Goal: Task Accomplishment & Management: Manage account settings

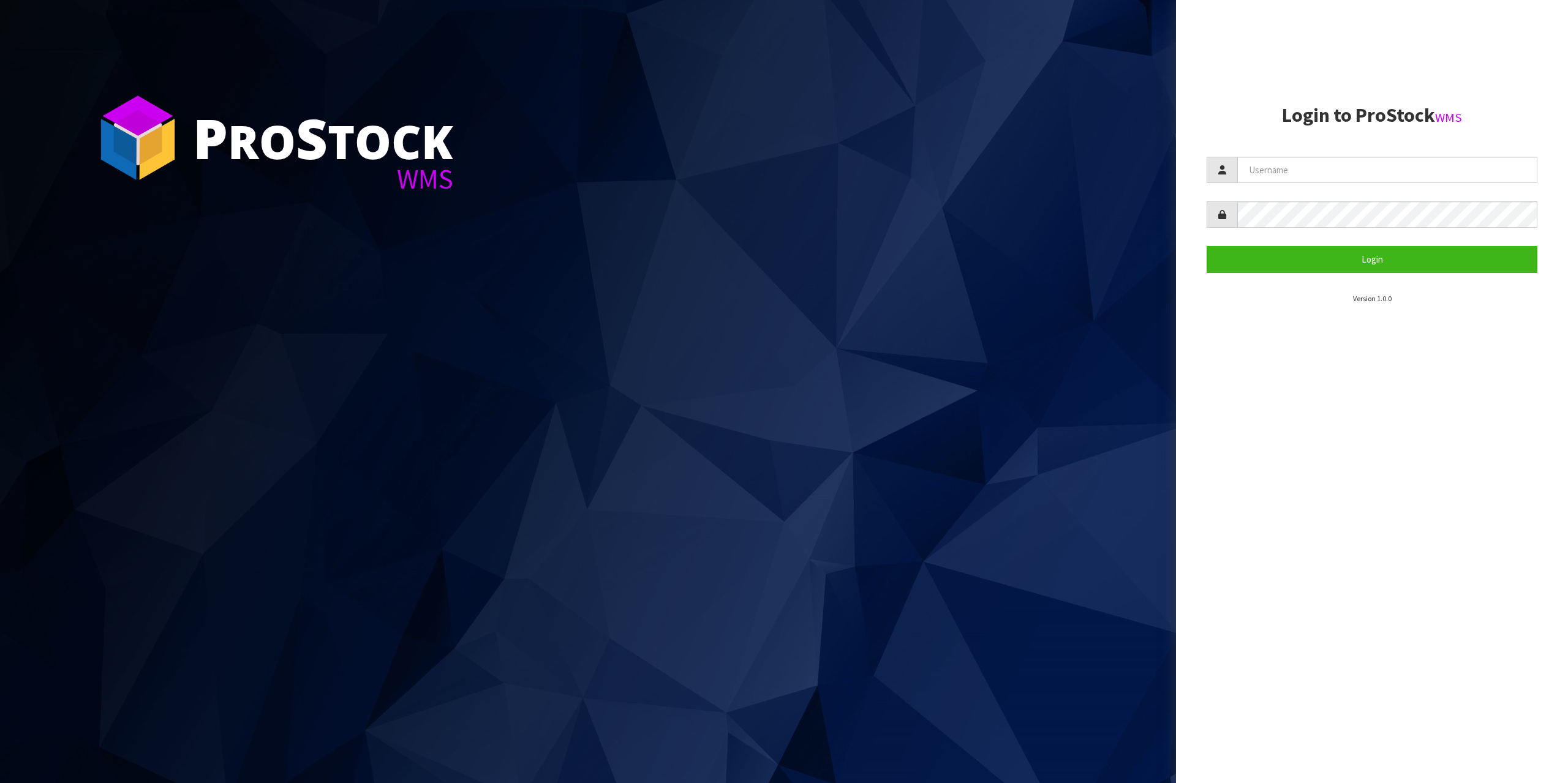
click at [1257, 156] on section "Login to ProStock WMS Login Version 1.0.0" at bounding box center [1372, 205] width 331 height 200
click at [1259, 174] on input "text" at bounding box center [1388, 170] width 300 height 26
type input "zubairmoolla"
click at [1325, 202] on form "zubairmoolla Login" at bounding box center [1372, 215] width 331 height 116
click at [1207, 246] on button "Login" at bounding box center [1372, 259] width 331 height 26
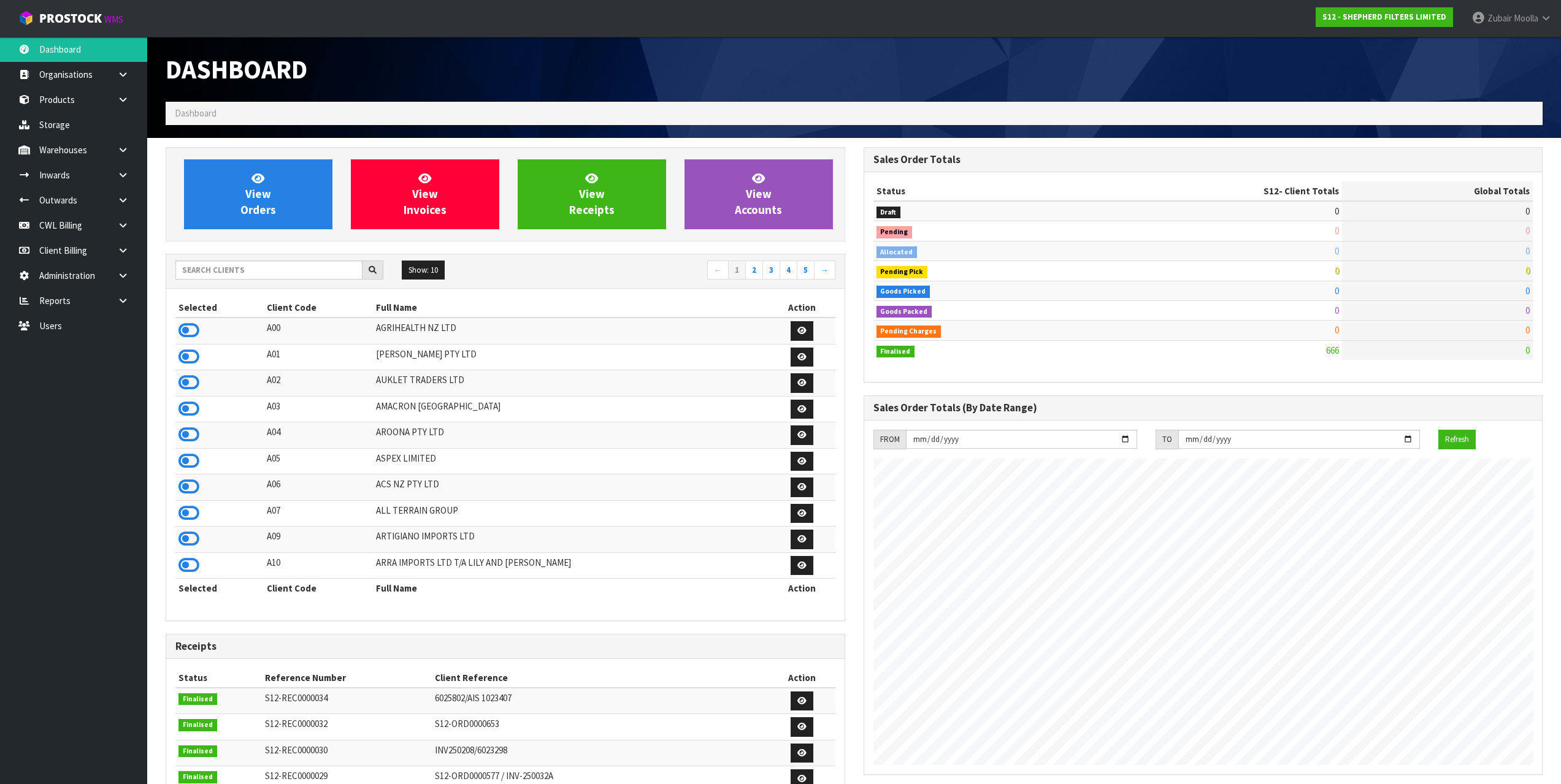
scroll to position [790, 697]
click at [186, 332] on icon at bounding box center [189, 330] width 21 height 19
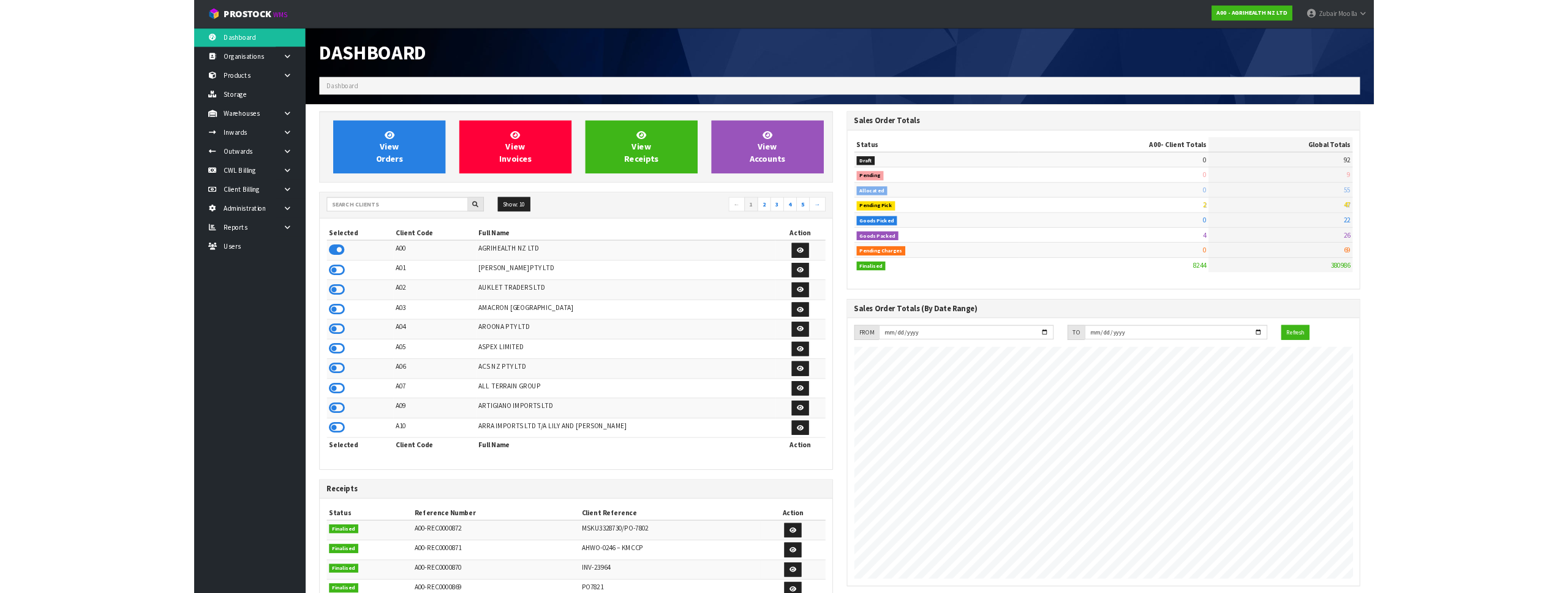
scroll to position [928, 697]
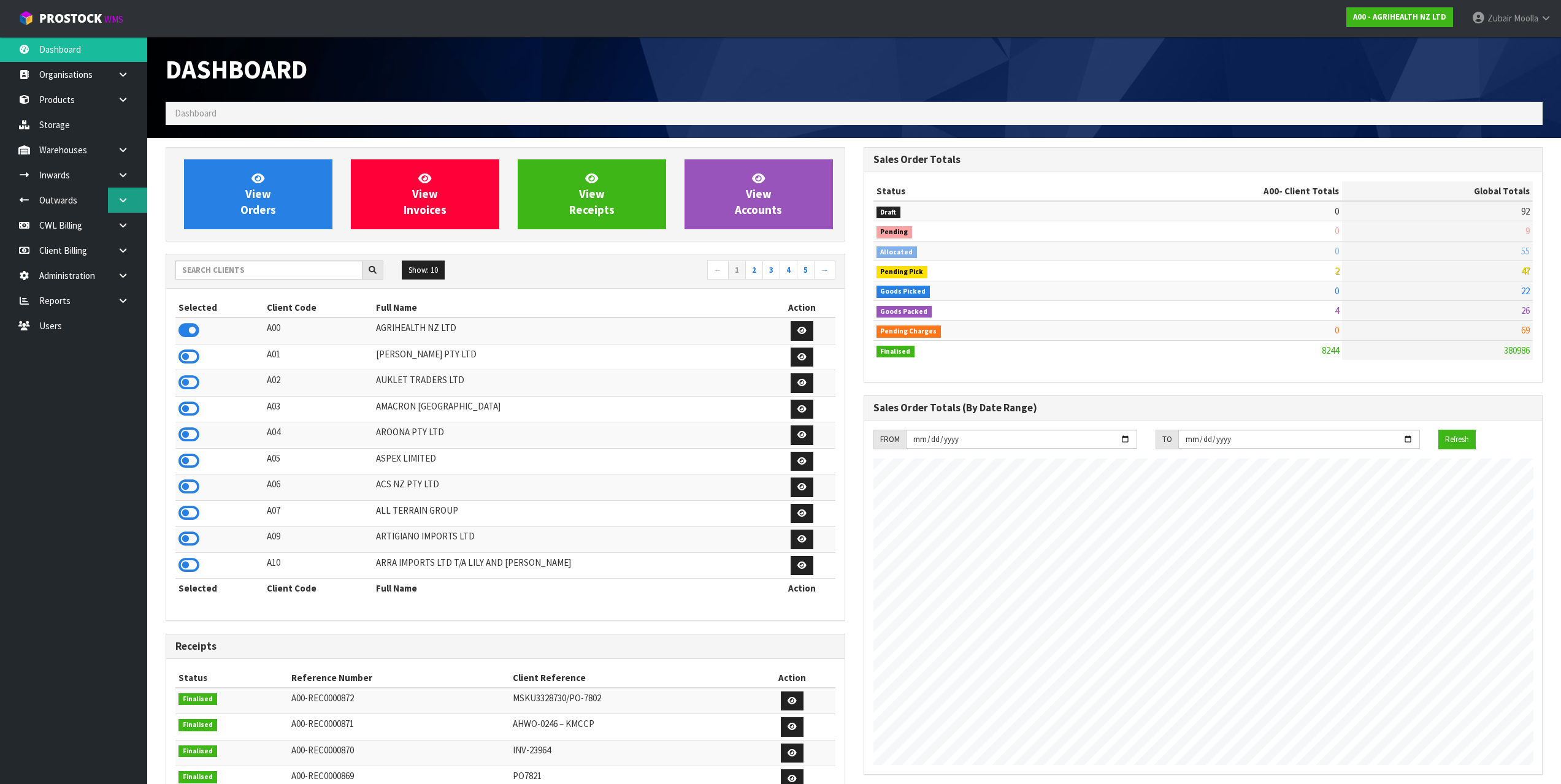
click at [137, 202] on link at bounding box center [128, 200] width 39 height 25
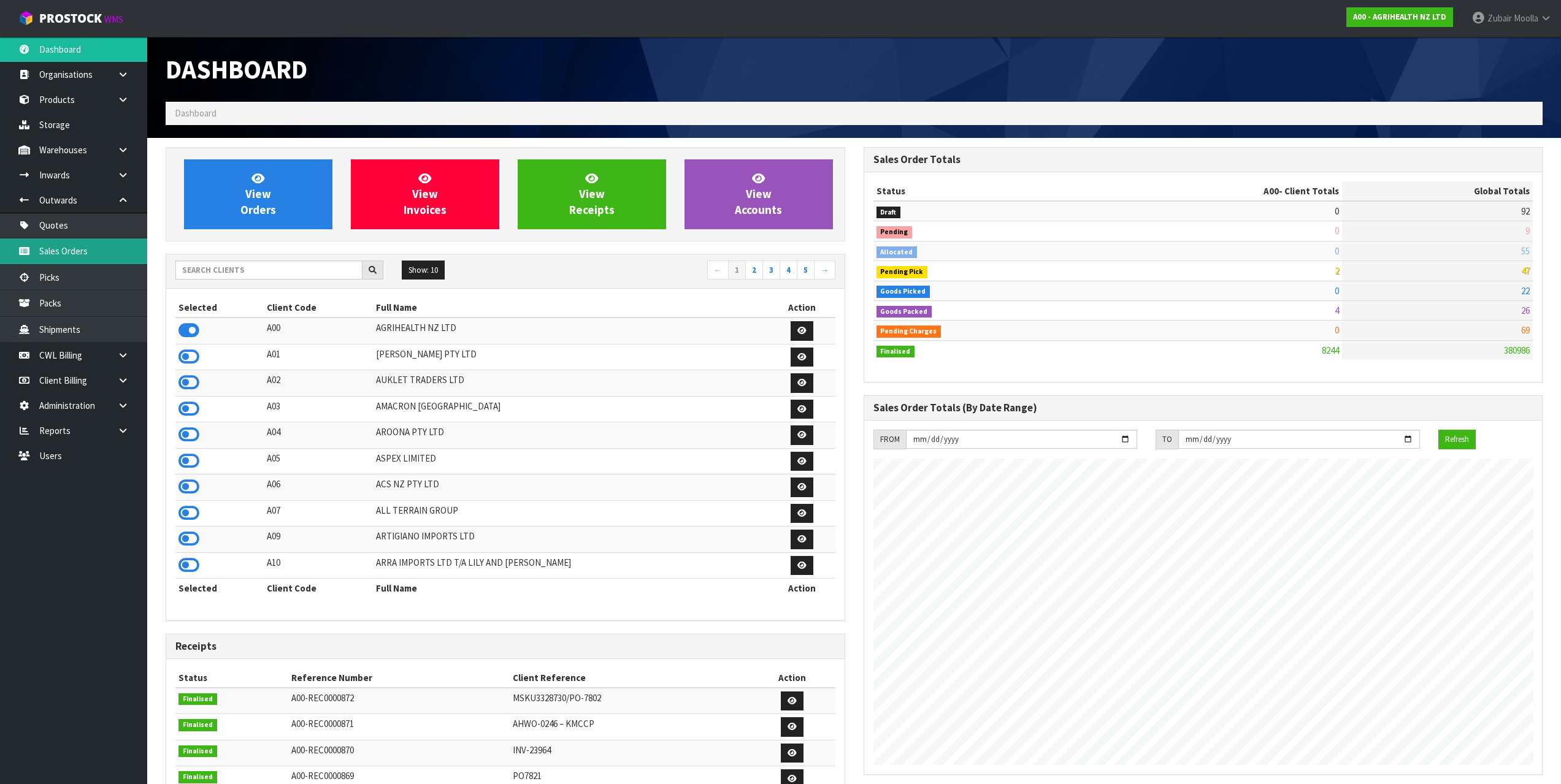
click at [67, 249] on link "Sales Orders" at bounding box center [73, 251] width 147 height 25
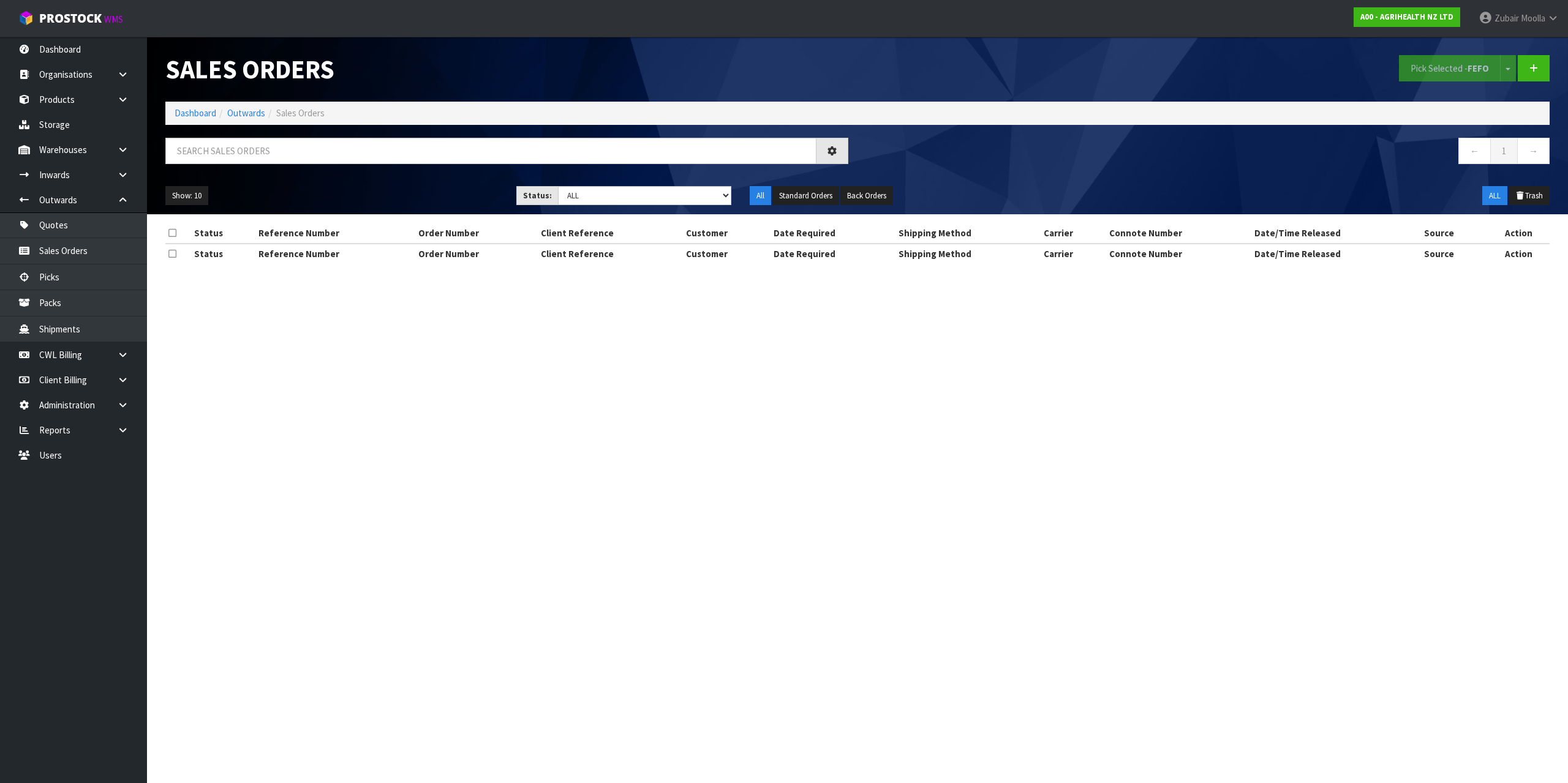
click at [417, 196] on ul "Show: 10 5 10 25 50" at bounding box center [331, 196] width 333 height 19
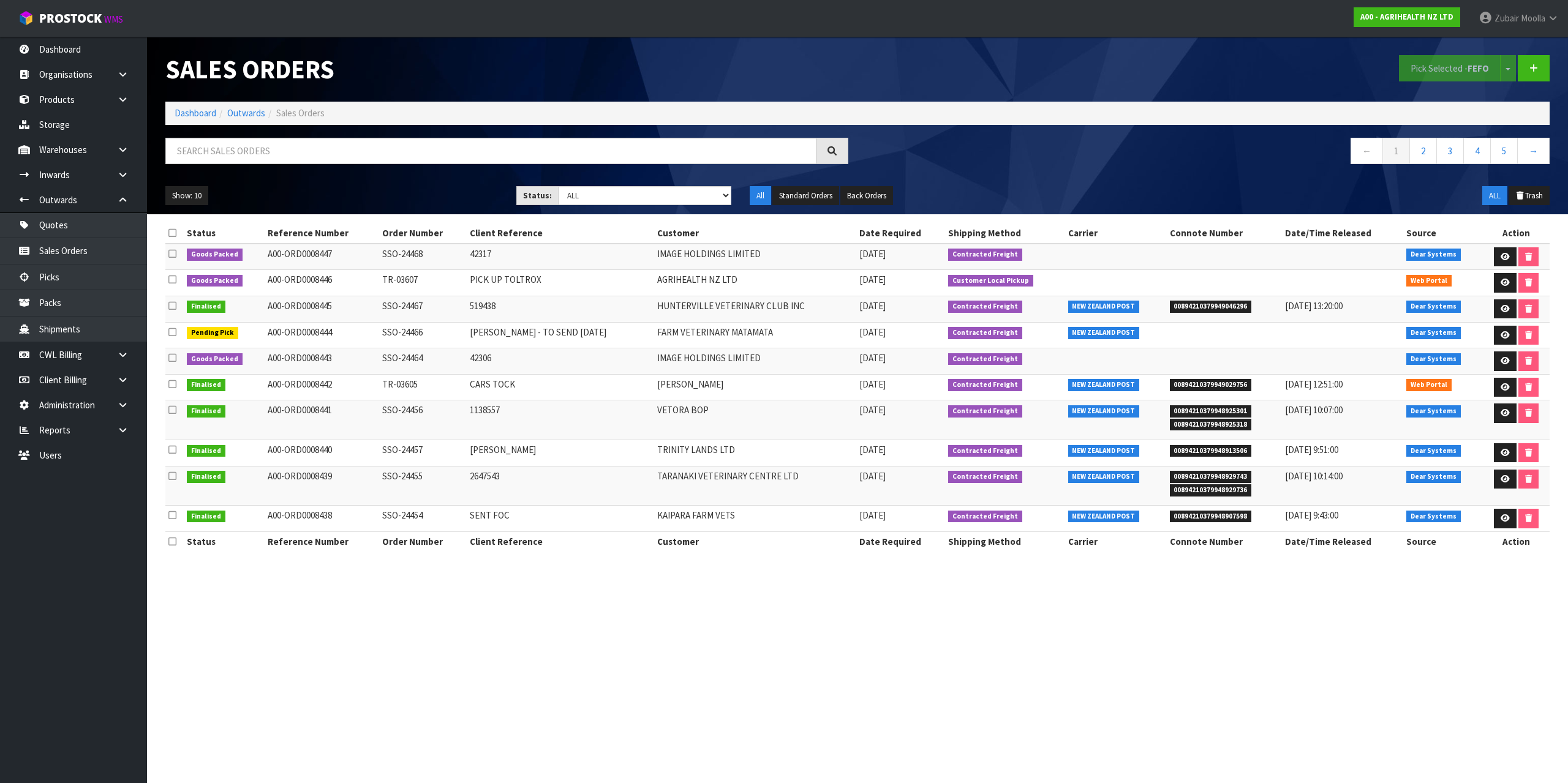
click at [413, 178] on div "Show: 10 5 10 25 50 Status: Draft Pending Allocated Pending Pick Goods Picked G…" at bounding box center [858, 196] width 1403 height 38
click at [524, 514] on td "SENT FOC" at bounding box center [561, 519] width 187 height 26
click at [1420, 151] on link "2" at bounding box center [1423, 151] width 28 height 26
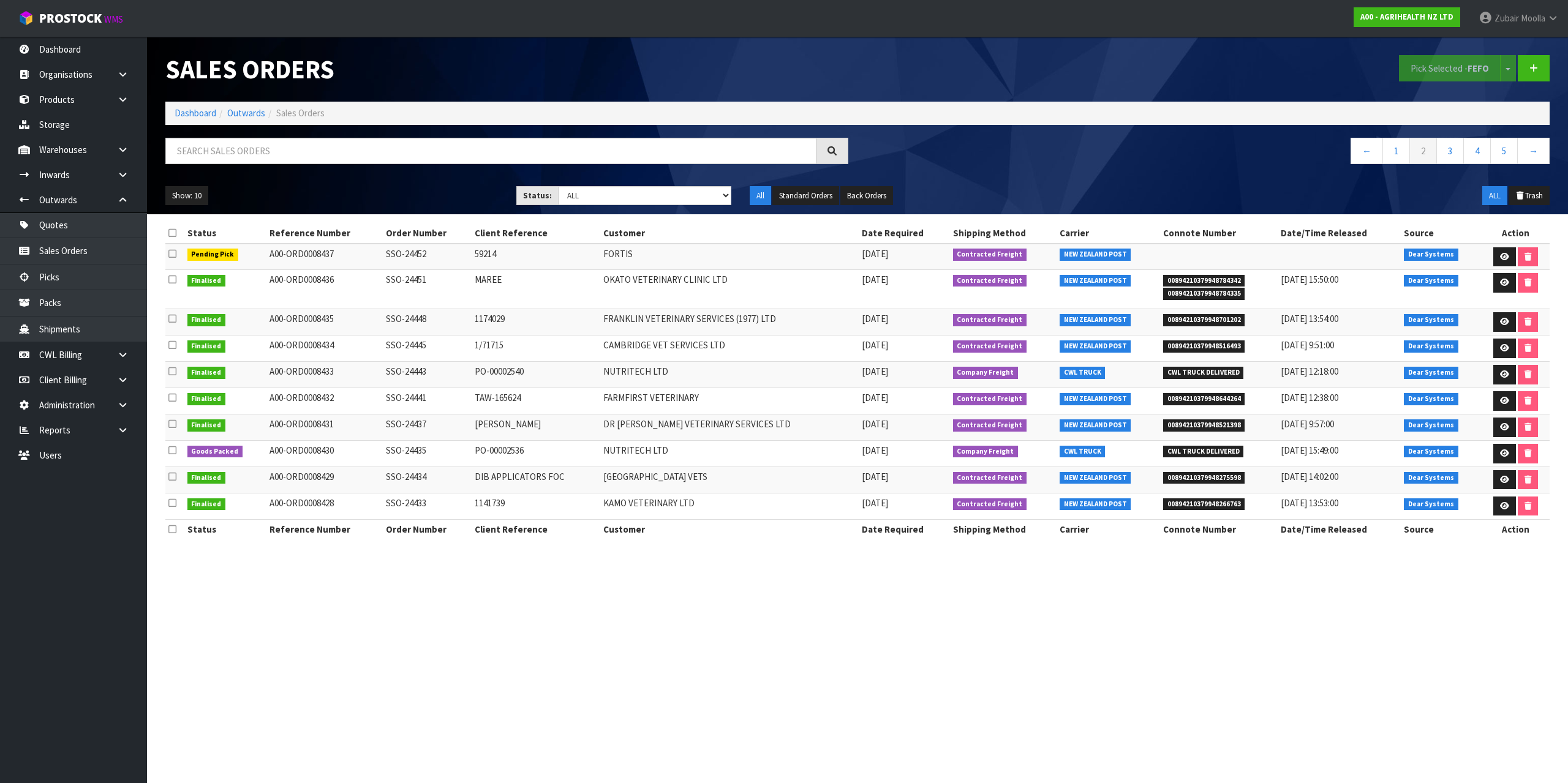
drag, startPoint x: 265, startPoint y: 452, endPoint x: 370, endPoint y: 456, distance: 105.1
click at [370, 456] on tr "Goods Packed A00-ORD0008430 SSO-24435 PO-00002536 NUTRITECH LTD 11/09/2025 Comp…" at bounding box center [858, 454] width 1385 height 26
click at [561, 451] on td "PO-00002536" at bounding box center [536, 454] width 129 height 26
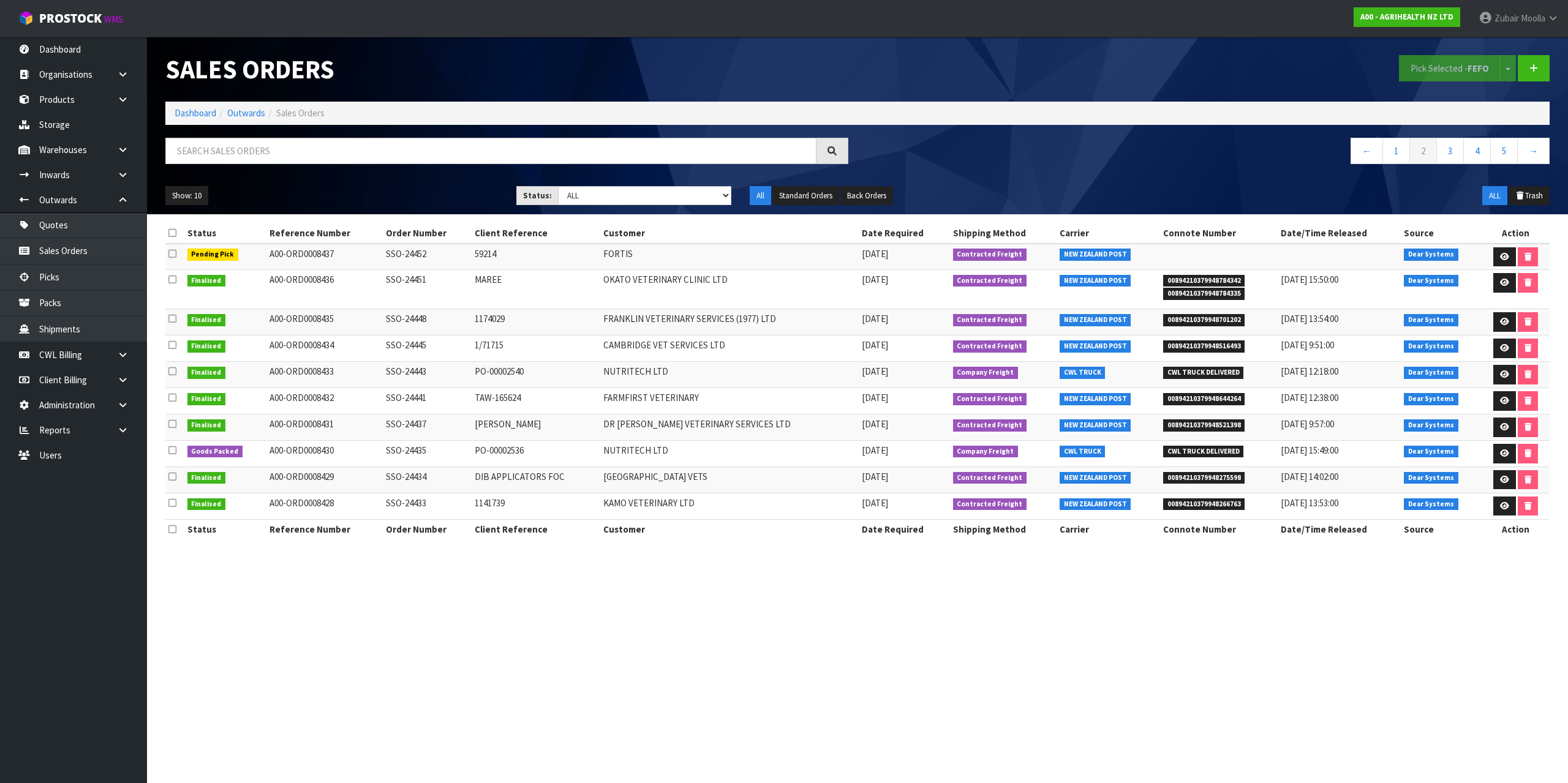
click at [387, 446] on td "SSO-24435" at bounding box center [428, 454] width 90 height 26
click at [386, 450] on td "SSO-24435" at bounding box center [428, 454] width 90 height 26
drag, startPoint x: 386, startPoint y: 450, endPoint x: 787, endPoint y: 455, distance: 401.0
click at [787, 455] on tr "Goods Packed A00-ORD0008430 SSO-24435 PO-00002536 NUTRITECH LTD 11/09/2025 Comp…" at bounding box center [858, 454] width 1385 height 26
click at [1512, 453] on link at bounding box center [1505, 454] width 23 height 19
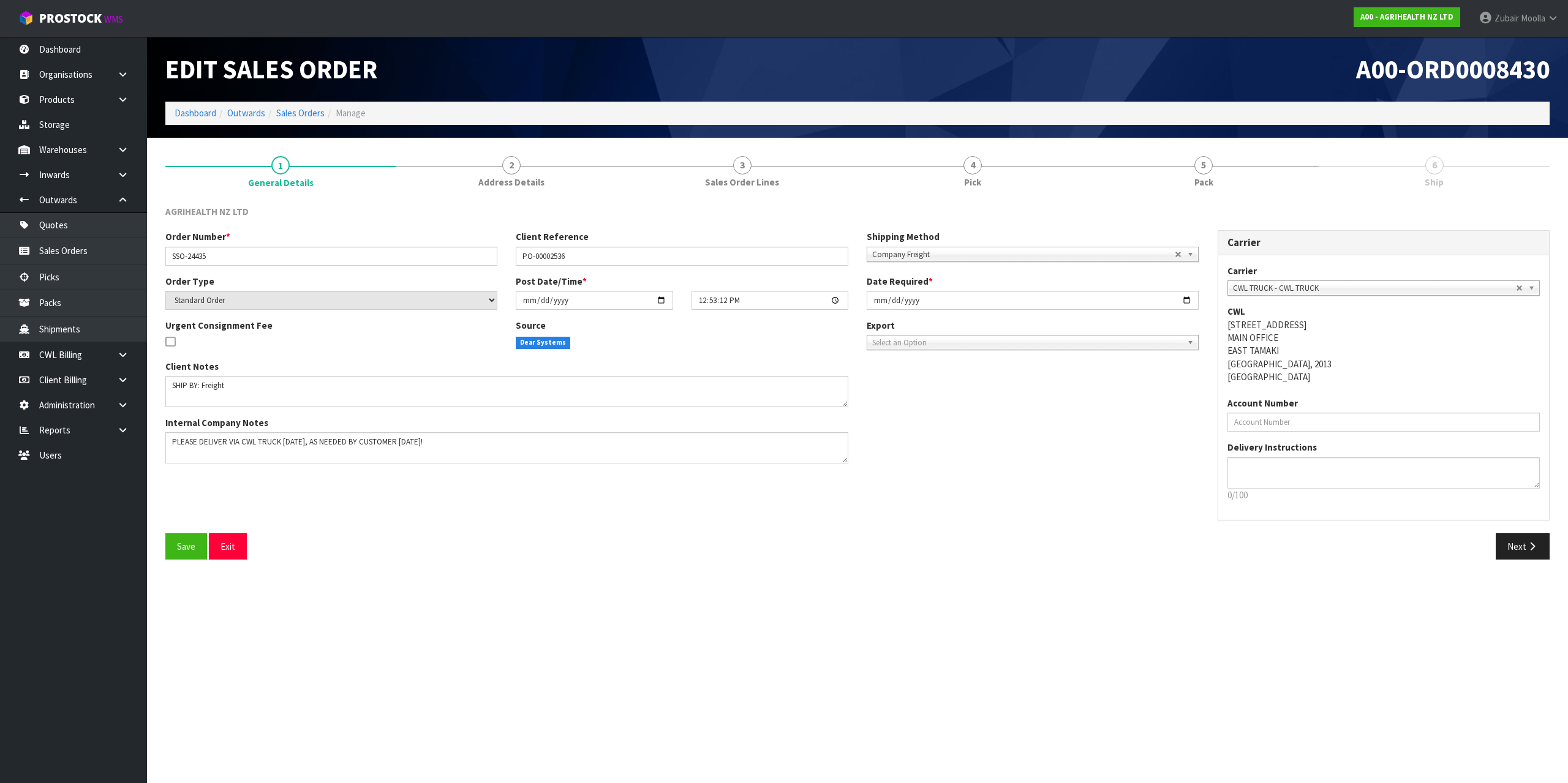
click at [1151, 102] on ol "Dashboard Outwards Sales Orders Manage" at bounding box center [858, 113] width 1385 height 23
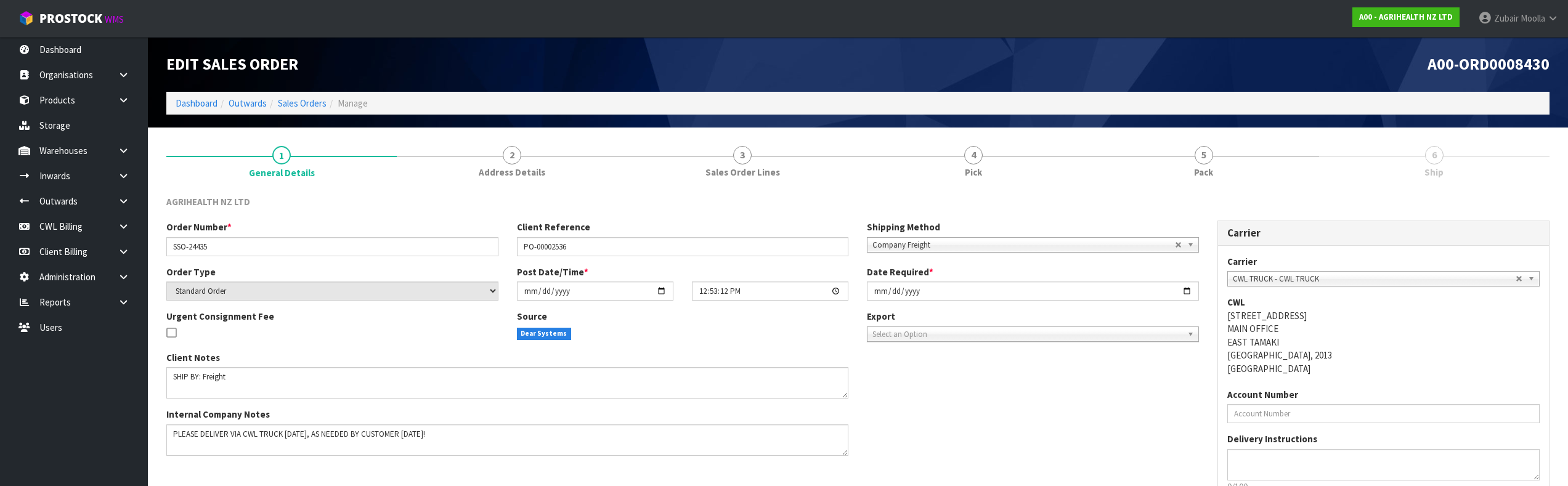
drag, startPoint x: 1069, startPoint y: 411, endPoint x: 856, endPoint y: 51, distance: 418.3
click at [856, 51] on div "Edit Sales Order" at bounding box center [508, 64] width 701 height 55
click at [869, 70] on h1 "A00-ORD0008430" at bounding box center [1208, 64] width 682 height 18
drag, startPoint x: 1044, startPoint y: 11, endPoint x: 777, endPoint y: 95, distance: 279.9
click at [777, 74] on div "Edit Sales Order" at bounding box center [508, 64] width 701 height 55
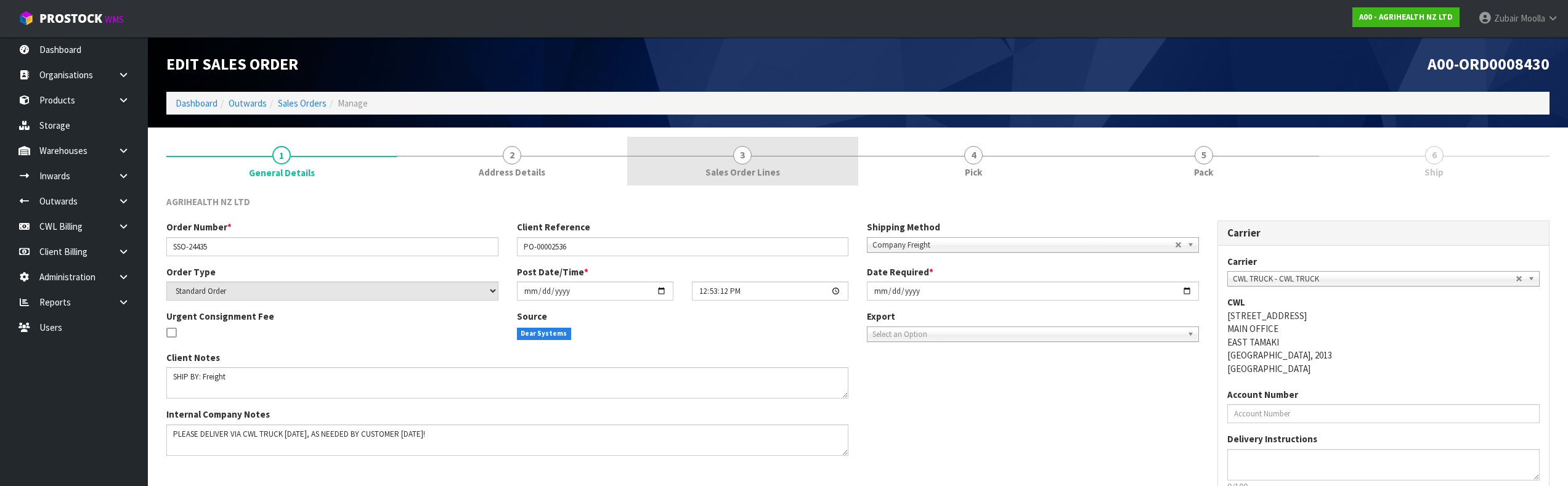
click at [765, 174] on span "Sales Order Lines" at bounding box center [743, 172] width 75 height 13
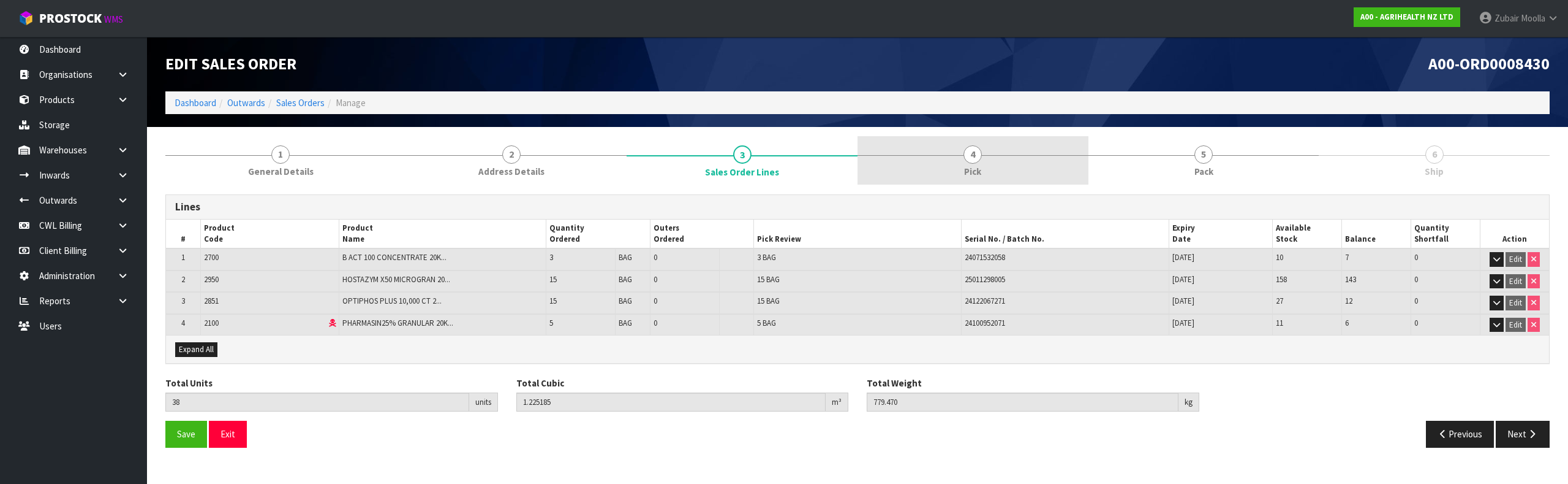
click at [987, 169] on link "4 Pick" at bounding box center [973, 160] width 231 height 48
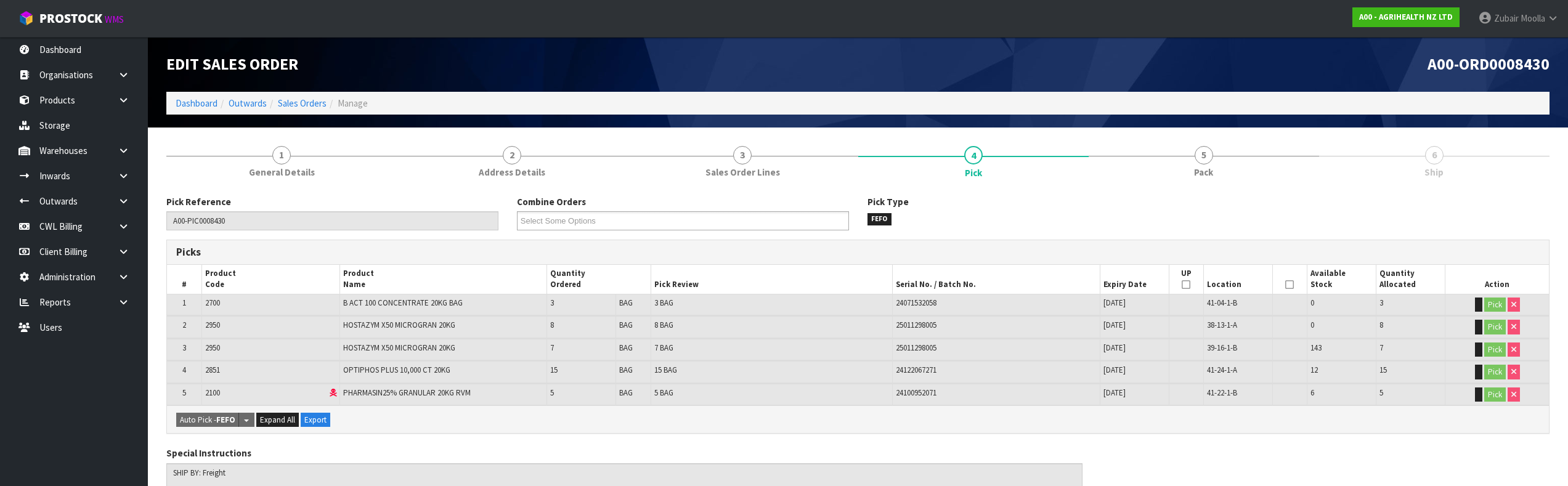
click at [874, 271] on th "Pick Review" at bounding box center [771, 279] width 242 height 29
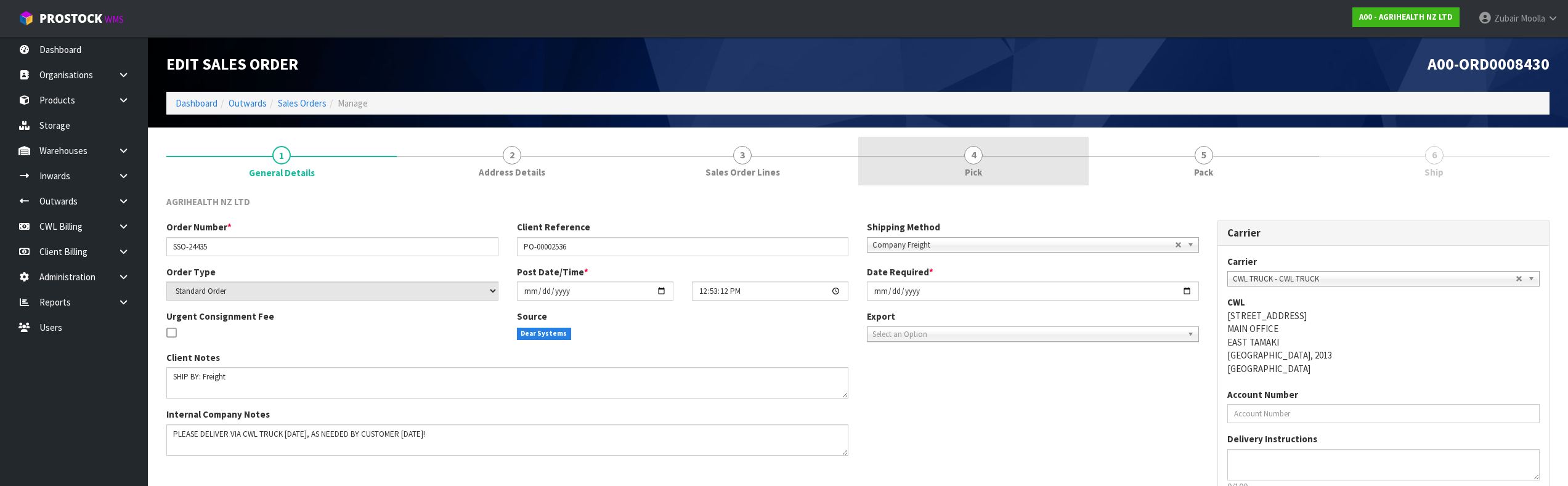
click at [993, 170] on link "4 Pick" at bounding box center [974, 161] width 231 height 48
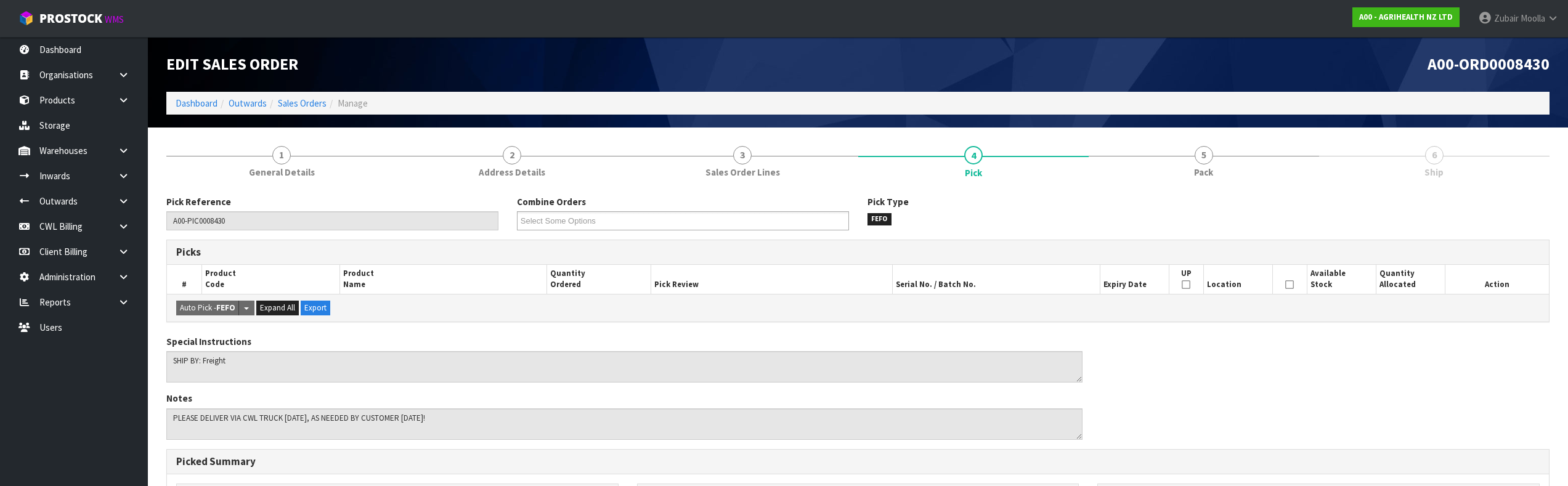
click at [1214, 153] on link "5 Pack" at bounding box center [1204, 161] width 231 height 48
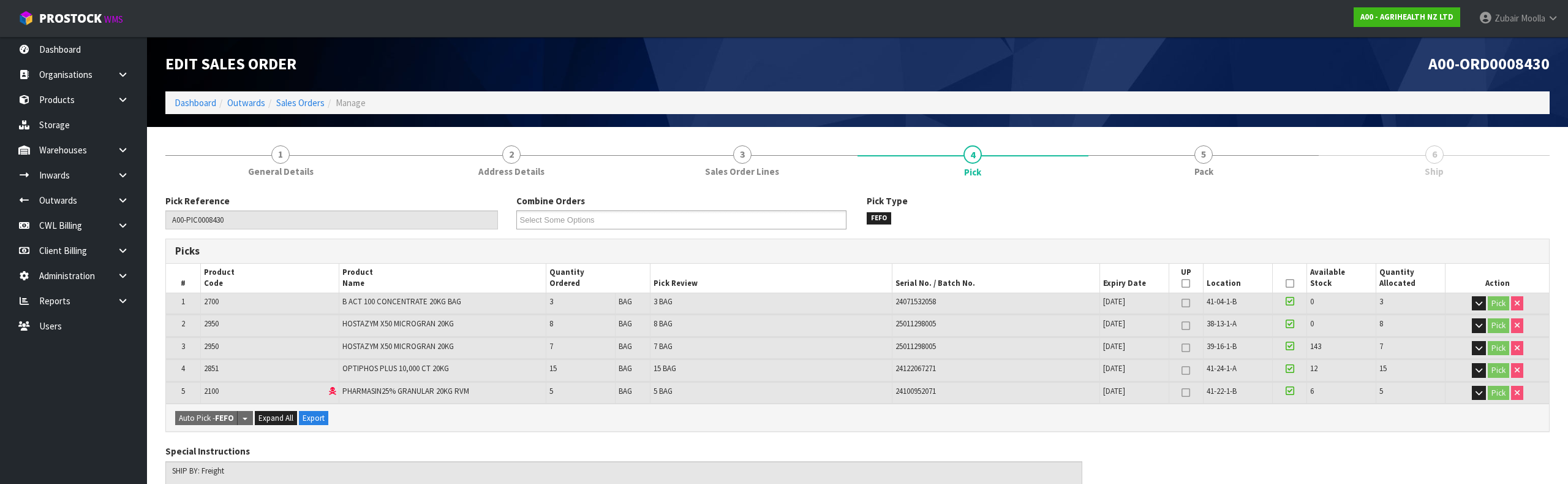
drag, startPoint x: 1248, startPoint y: 69, endPoint x: 1270, endPoint y: 39, distance: 37.2
click at [1248, 68] on h1 "A00-ORD0008430" at bounding box center [1208, 64] width 683 height 18
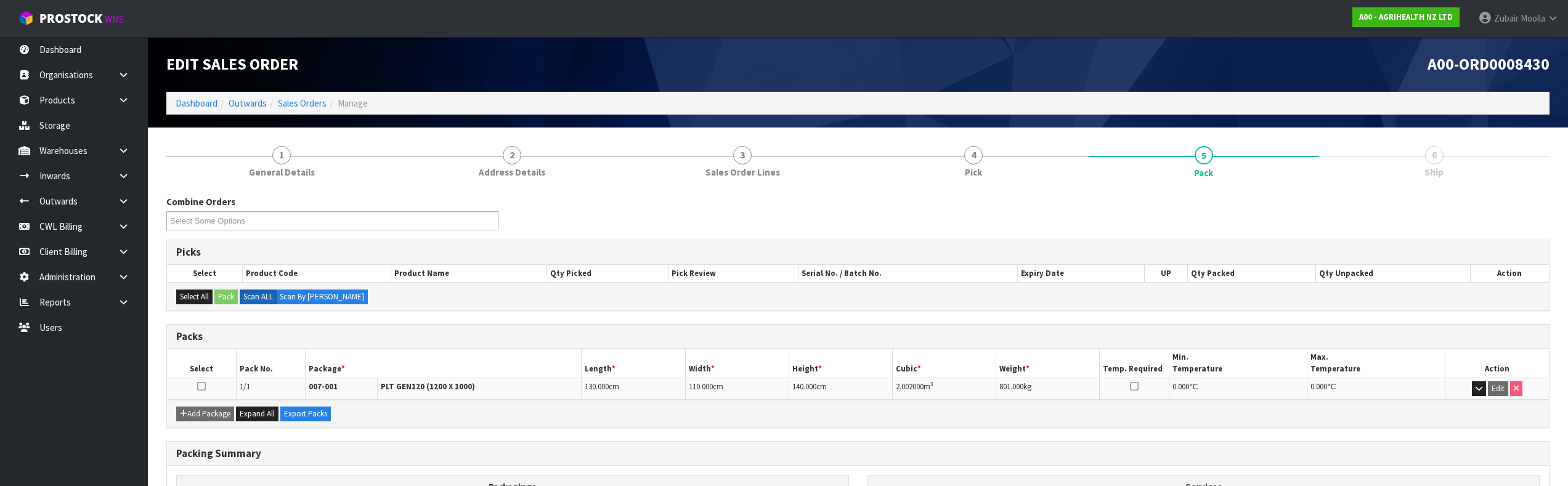
scroll to position [148, 0]
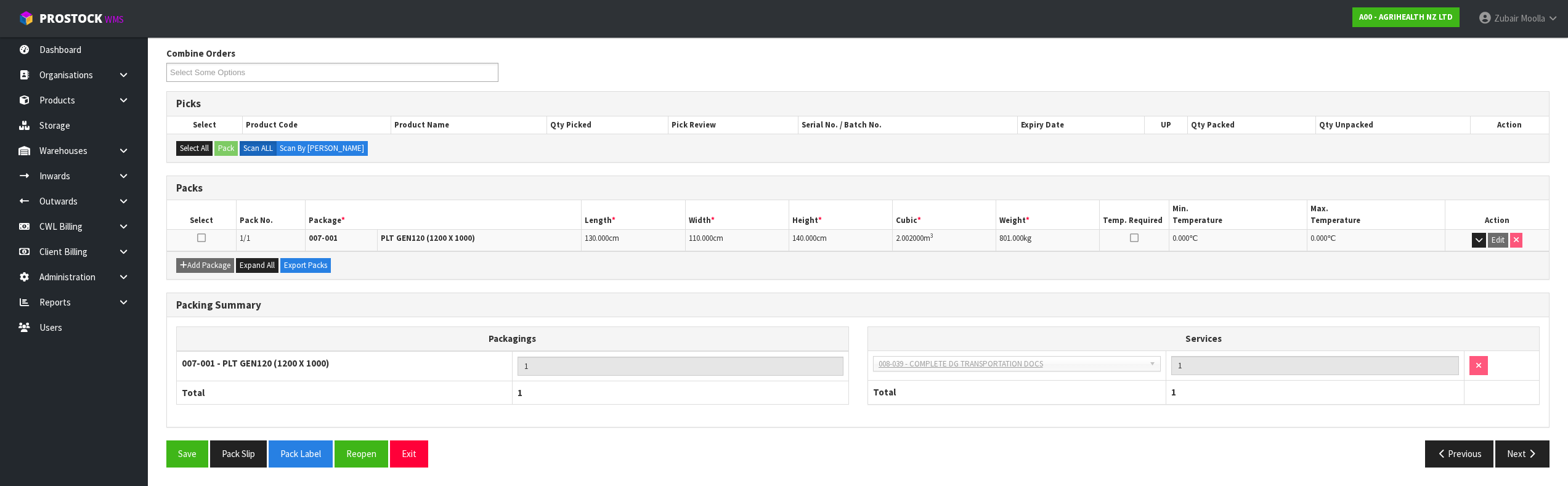
drag, startPoint x: 1273, startPoint y: 218, endPoint x: 1261, endPoint y: 348, distance: 130.6
click at [1525, 444] on button "Next" at bounding box center [1522, 453] width 54 height 26
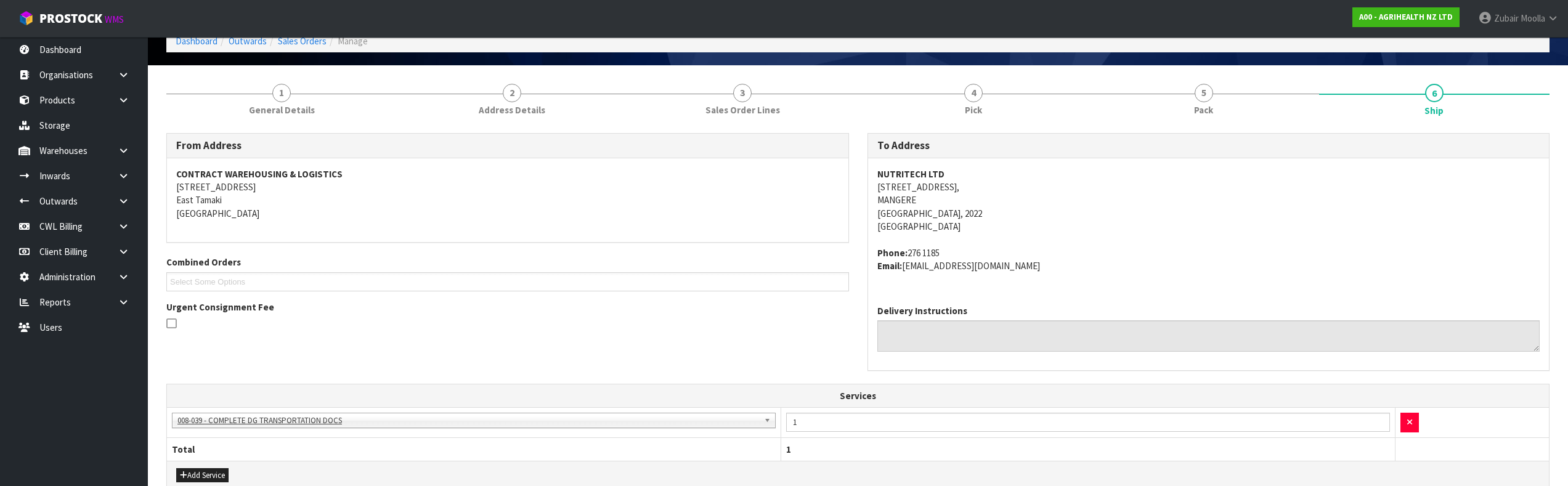
scroll to position [336, 0]
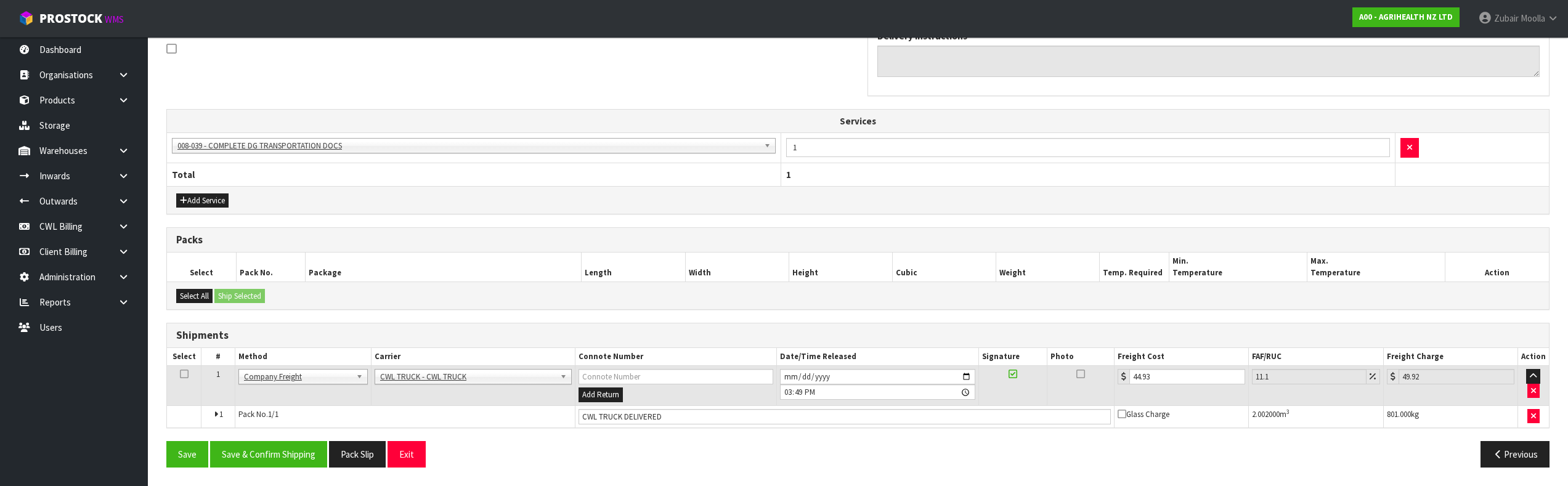
drag, startPoint x: 976, startPoint y: 82, endPoint x: 1010, endPoint y: 309, distance: 229.5
click at [968, 278] on th "Cubic" at bounding box center [944, 267] width 103 height 29
click at [753, 320] on div "From Address CONTRACT WAREHOUSING & LOGISTICS [STREET_ADDRESS] Combined Orders …" at bounding box center [858, 167] width 1383 height 618
click at [294, 445] on button "Save & Confirm Shipping" at bounding box center [268, 454] width 117 height 26
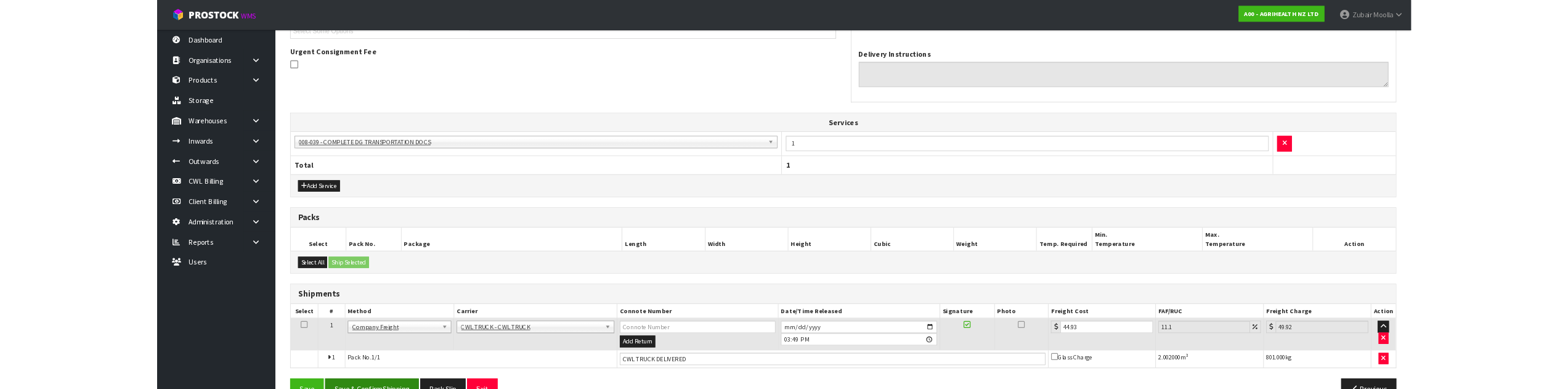
scroll to position [0, 0]
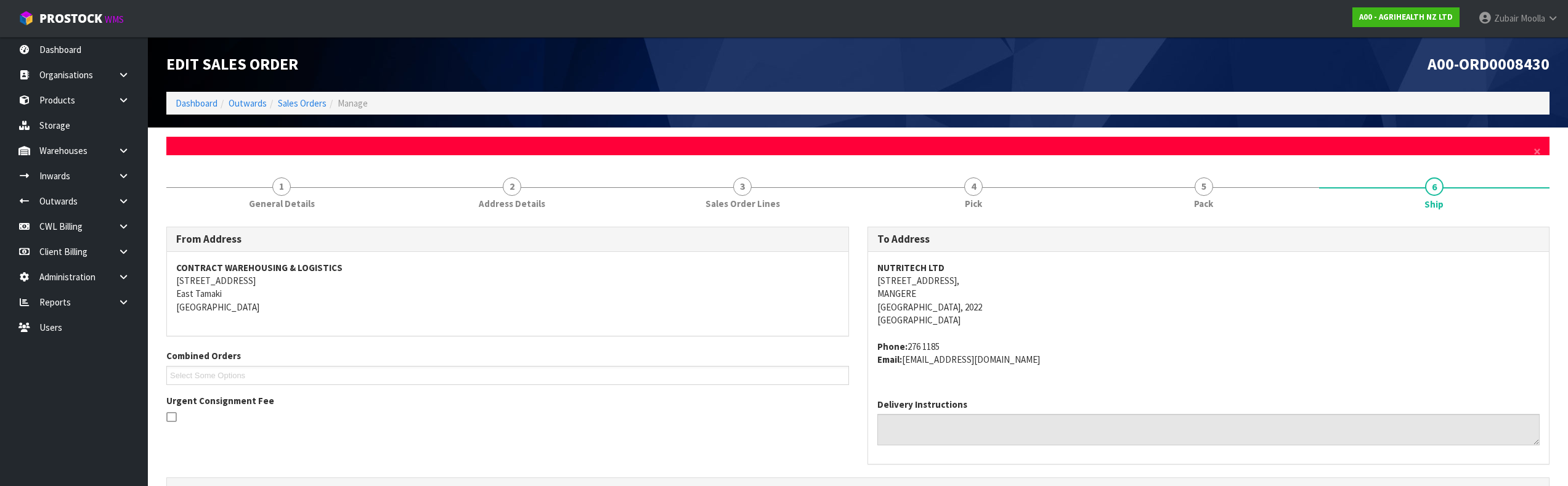
click at [757, 485] on th "Services" at bounding box center [858, 489] width 1382 height 24
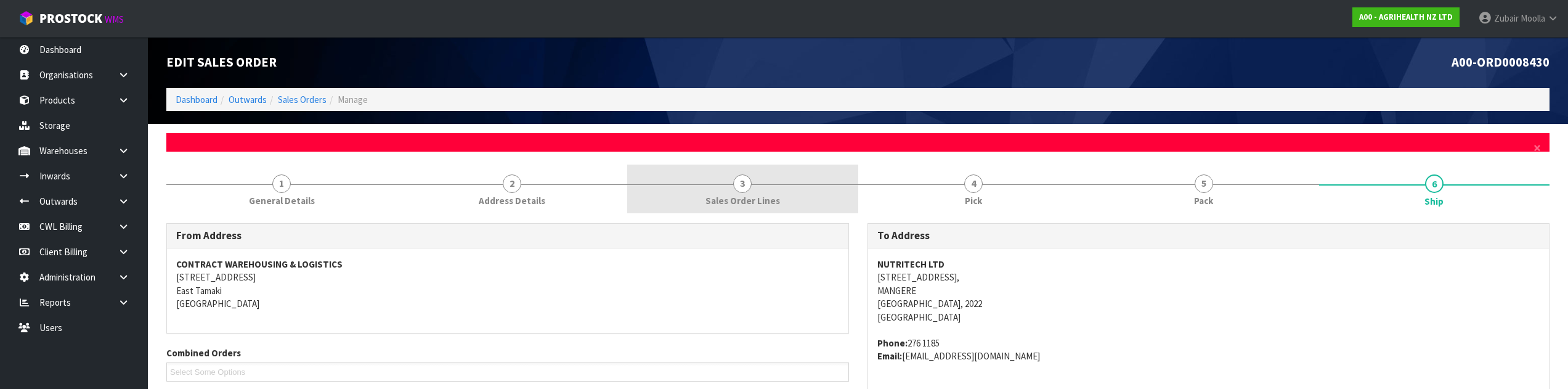
click at [816, 202] on link "3 Sales Order Lines" at bounding box center [742, 189] width 231 height 49
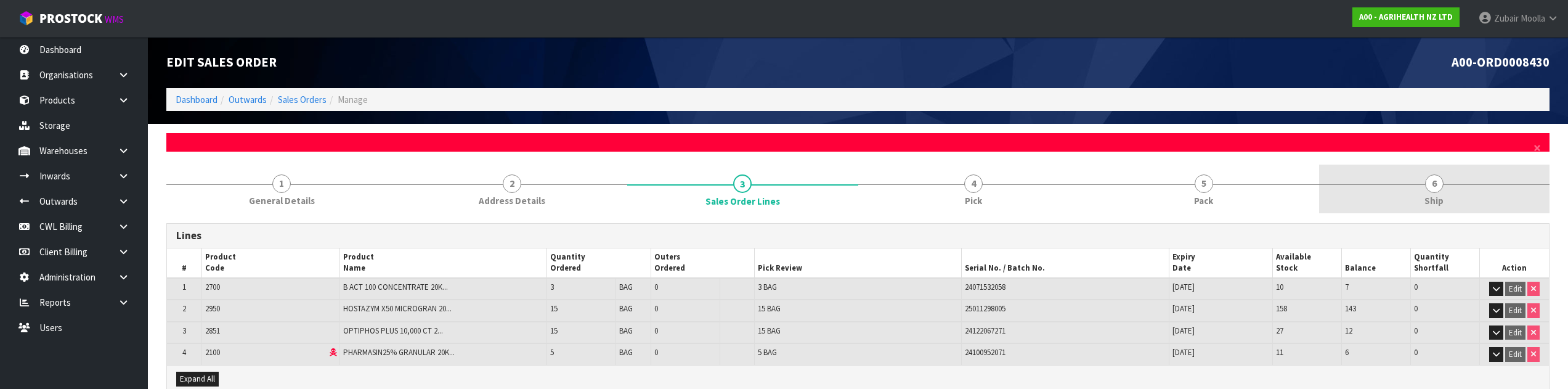
click at [1400, 202] on link "6 Ship" at bounding box center [1434, 189] width 231 height 49
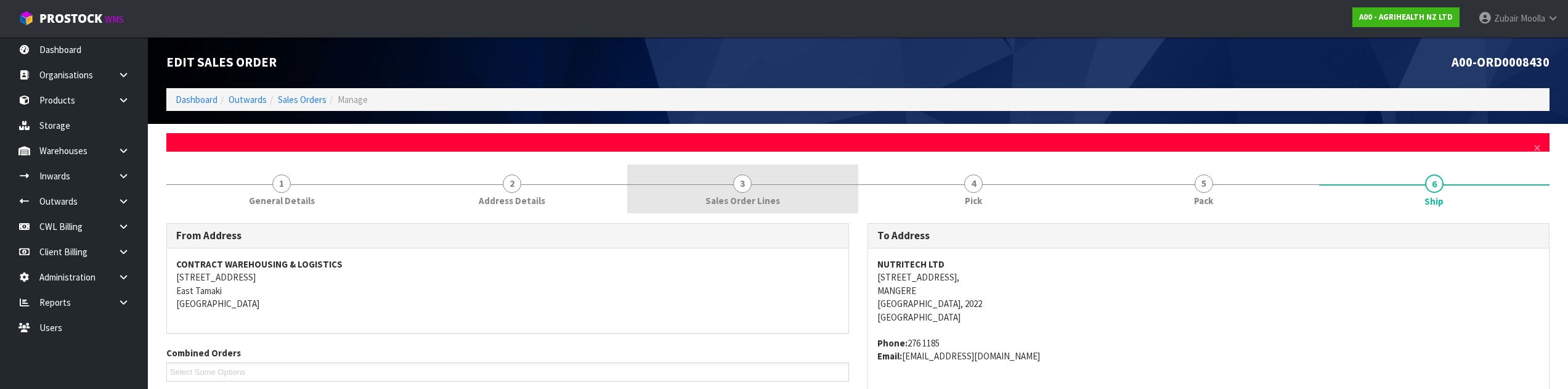
click at [759, 205] on span "Sales Order Lines" at bounding box center [743, 200] width 75 height 13
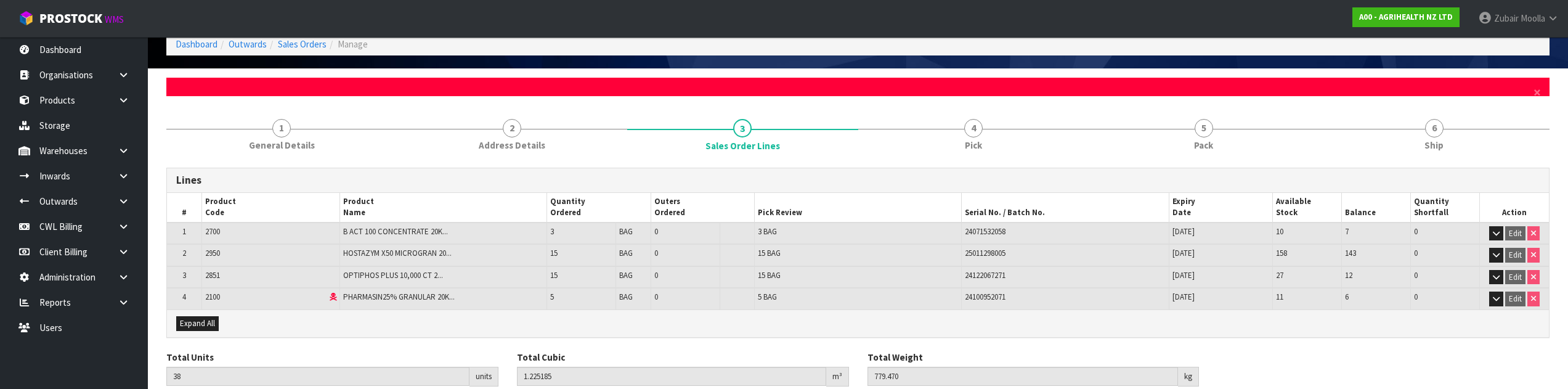
scroll to position [107, 0]
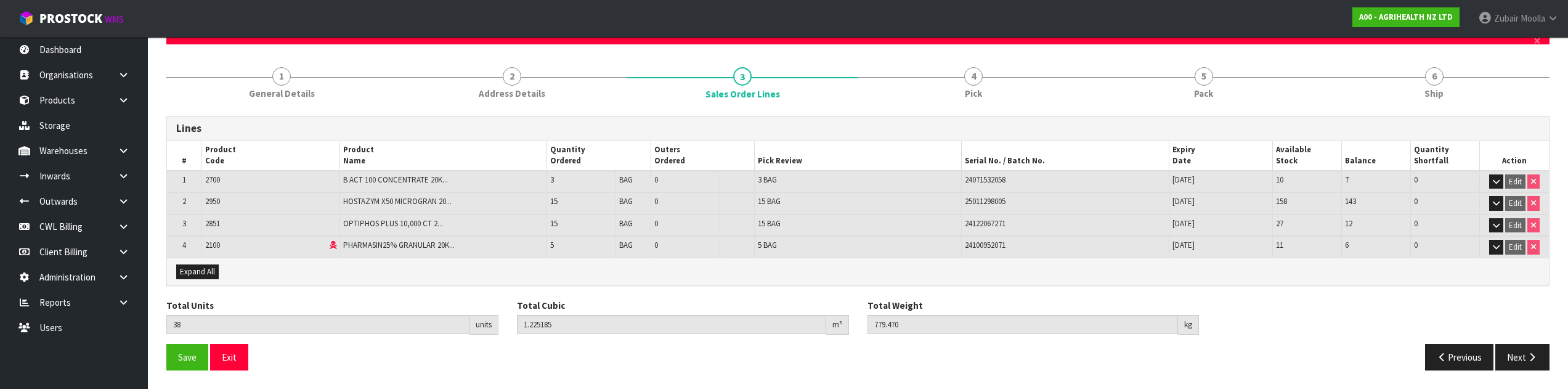
click at [628, 238] on td "BAG" at bounding box center [633, 247] width 35 height 21
click at [627, 238] on td "BAG" at bounding box center [633, 247] width 35 height 21
click at [1497, 253] on button "button" at bounding box center [1496, 247] width 14 height 15
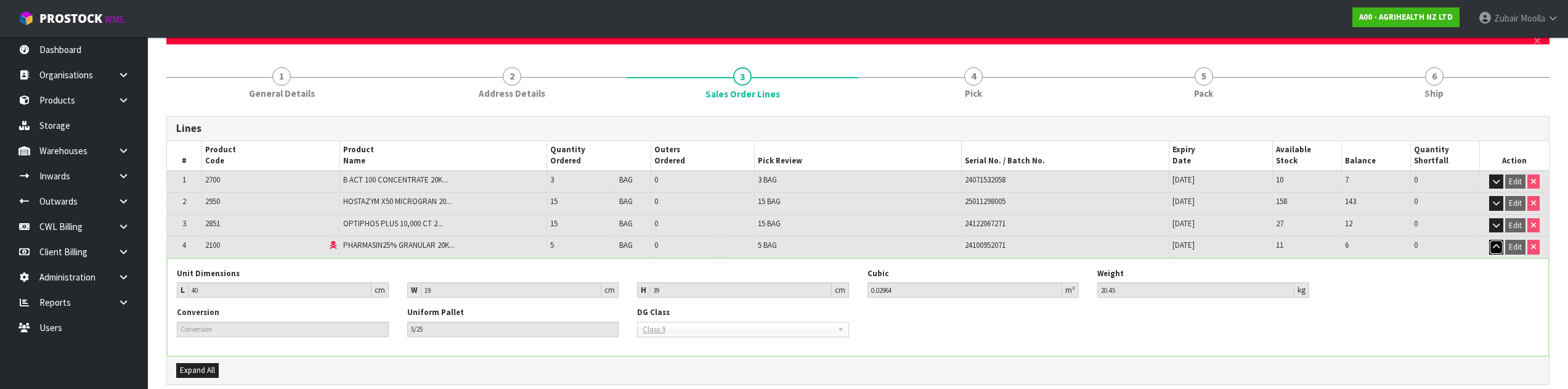
click at [1497, 250] on icon "button" at bounding box center [1497, 247] width 7 height 8
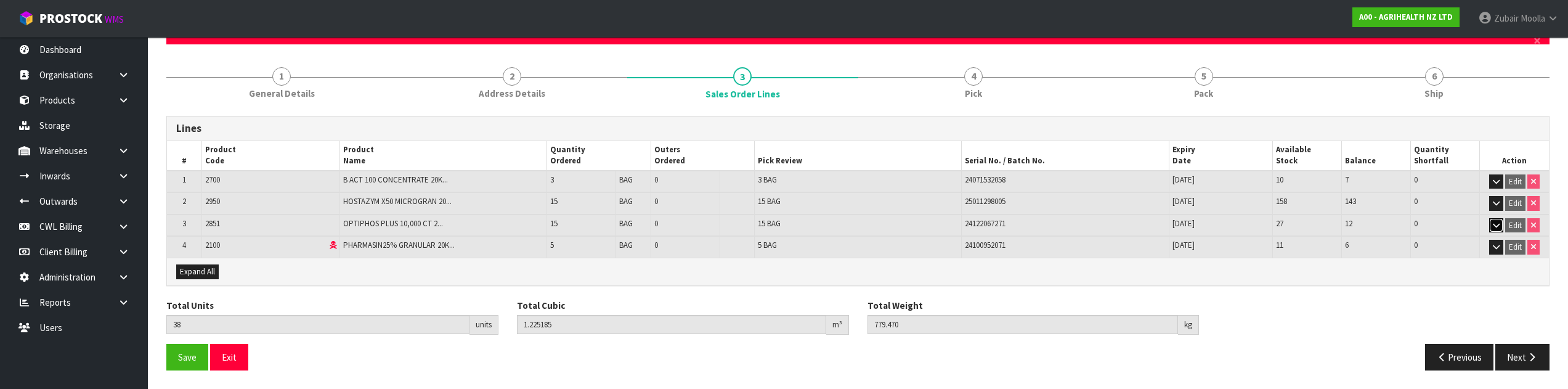
click at [1497, 232] on button "button" at bounding box center [1496, 225] width 14 height 15
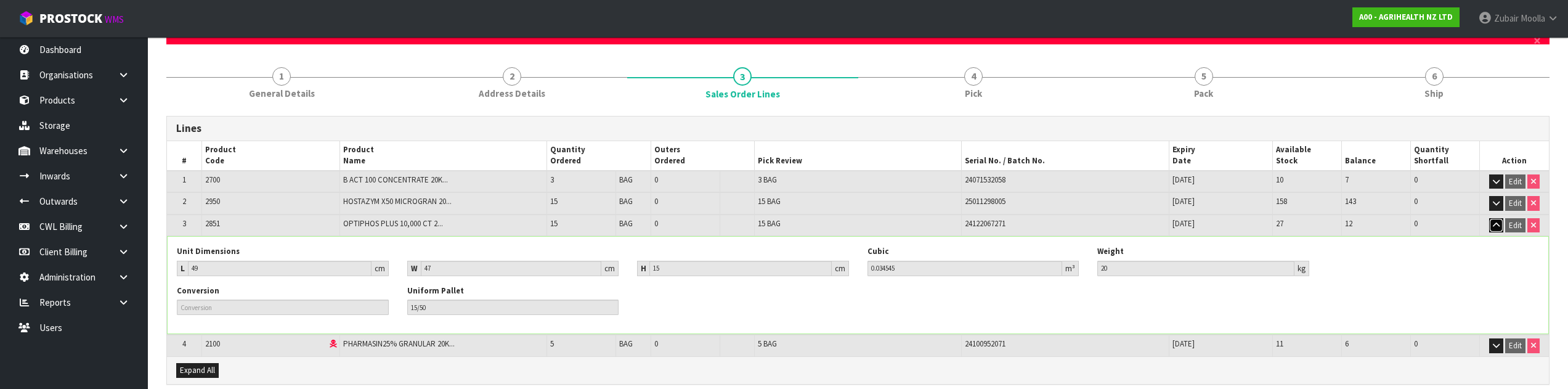
click at [1497, 232] on button "button" at bounding box center [1496, 225] width 14 height 15
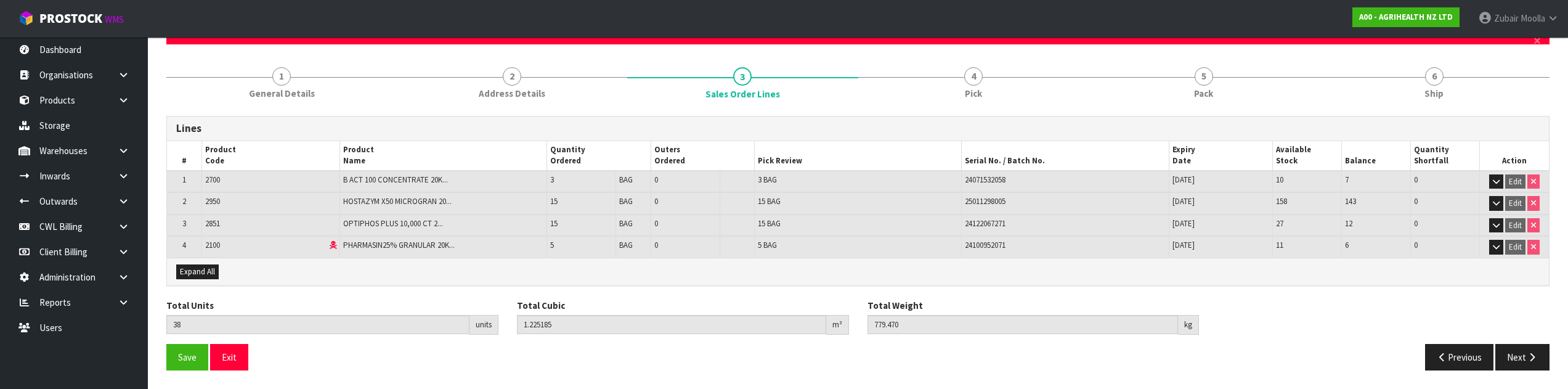
click at [1496, 214] on td "Edit" at bounding box center [1515, 225] width 69 height 22
click at [1495, 204] on icon "button" at bounding box center [1497, 203] width 7 height 8
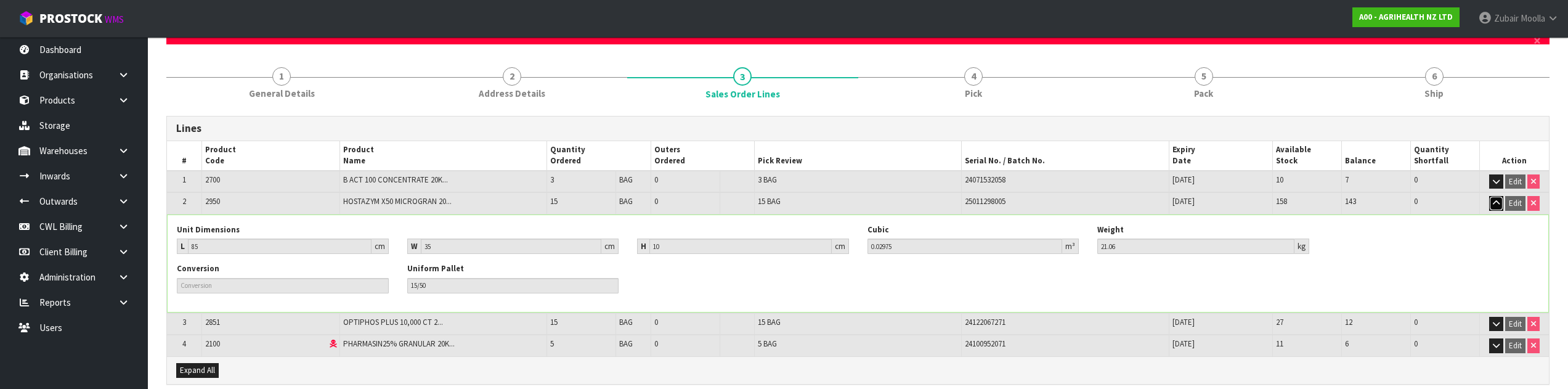
click at [1495, 204] on icon "button" at bounding box center [1497, 203] width 7 height 8
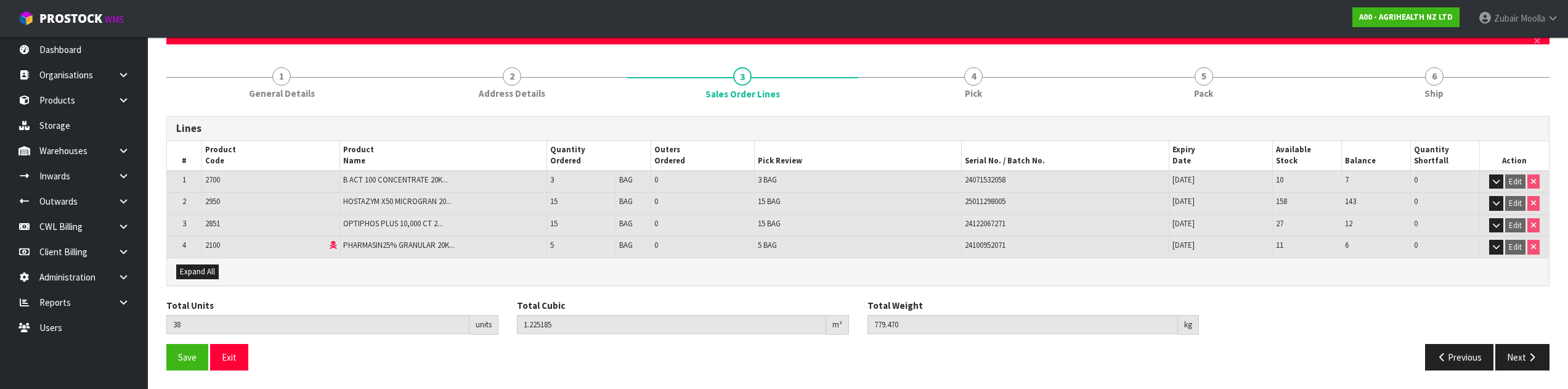
click at [1495, 172] on td "Edit" at bounding box center [1515, 182] width 69 height 22
click at [1496, 182] on icon "button" at bounding box center [1497, 182] width 7 height 8
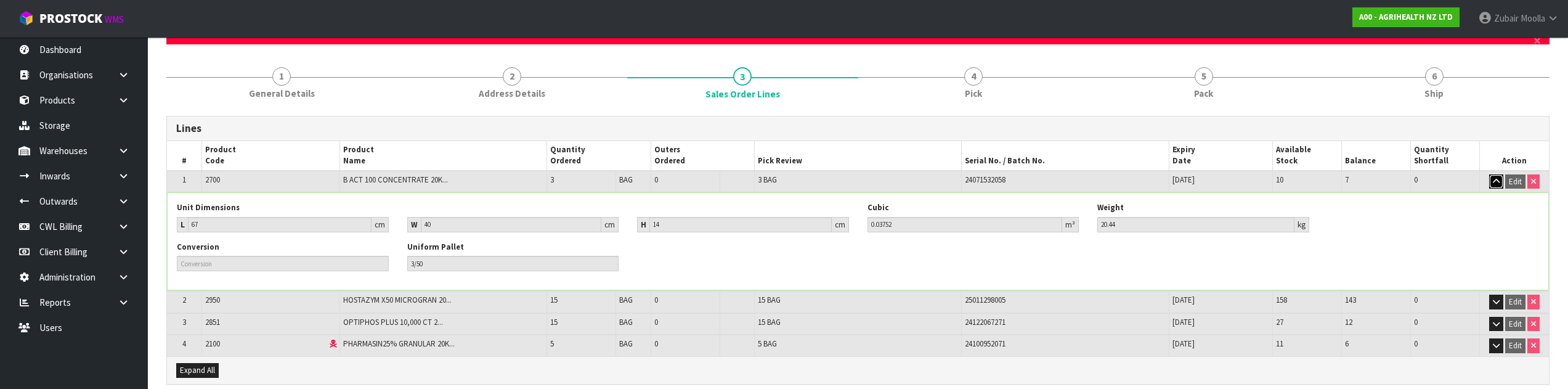
click at [1496, 182] on icon "button" at bounding box center [1497, 182] width 7 height 8
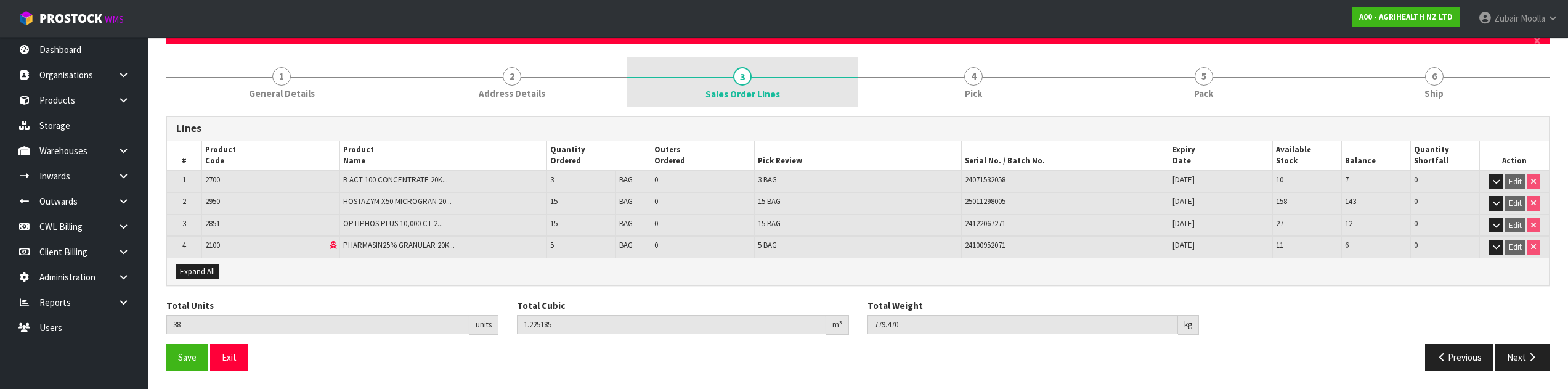
click at [719, 76] on link "3 Sales Order Lines" at bounding box center [742, 82] width 231 height 49
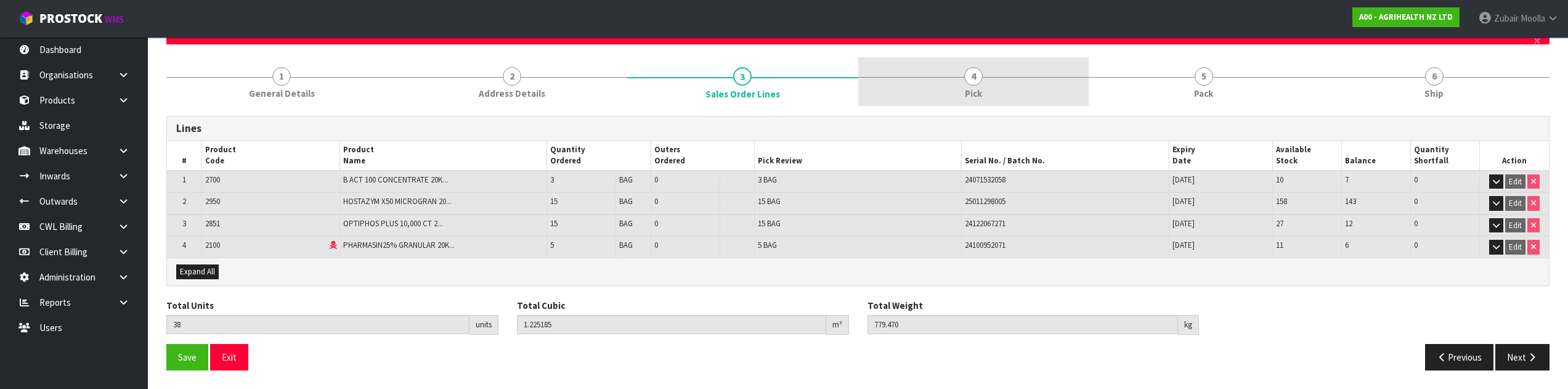
click at [934, 67] on link "4 Pick" at bounding box center [974, 82] width 231 height 49
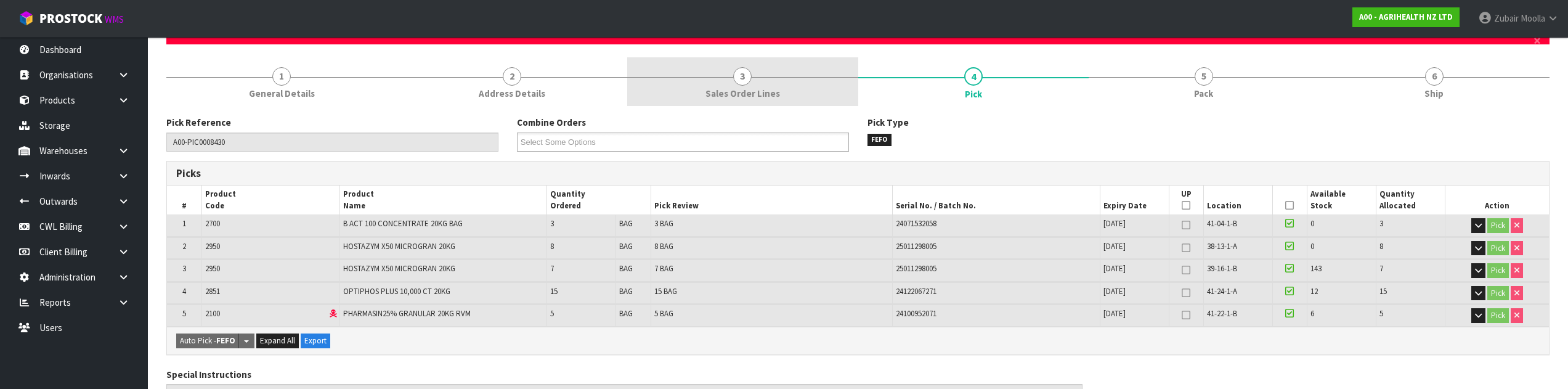
drag, startPoint x: 973, startPoint y: 295, endPoint x: 827, endPoint y: 88, distance: 253.3
click at [964, 270] on table "# Product Code Product Name Quantity Ordered Pick Review Serial No. / Batch No.…" at bounding box center [858, 256] width 1382 height 141
click at [793, 83] on link "3 Sales Order Lines" at bounding box center [742, 82] width 231 height 49
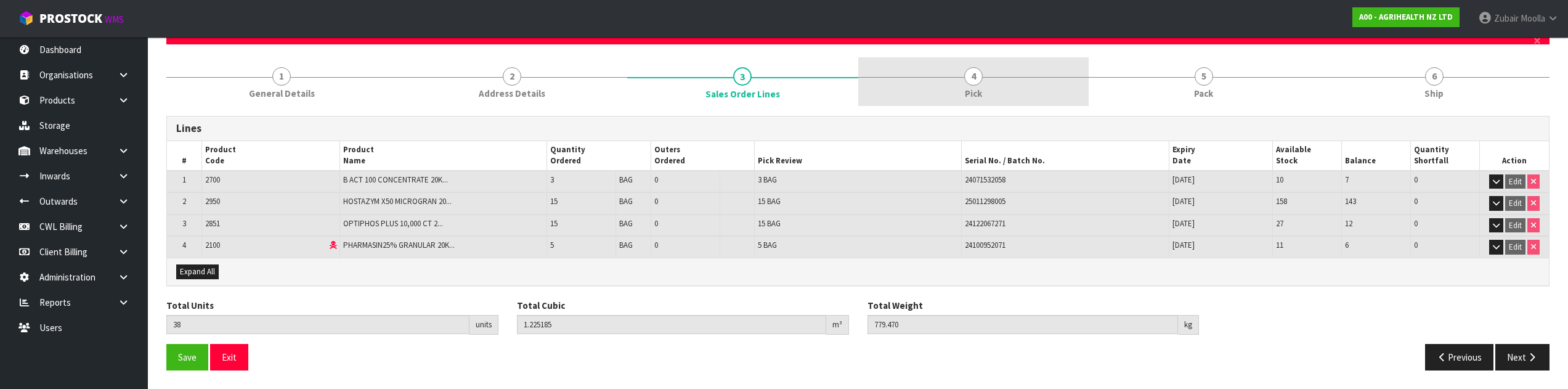
click at [921, 71] on link "4 Pick" at bounding box center [974, 82] width 231 height 49
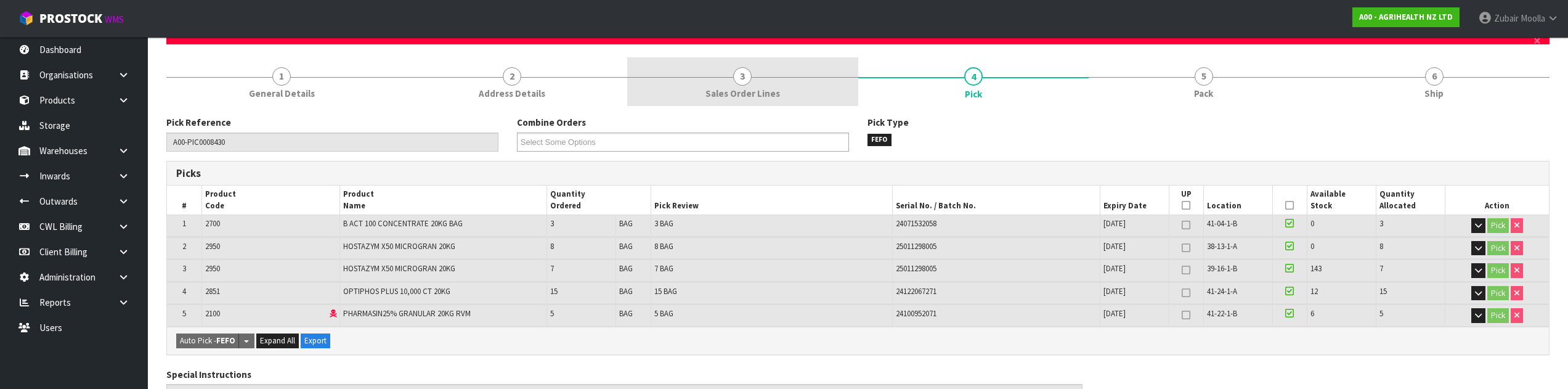
click at [682, 94] on link "3 Sales Order Lines" at bounding box center [742, 82] width 231 height 49
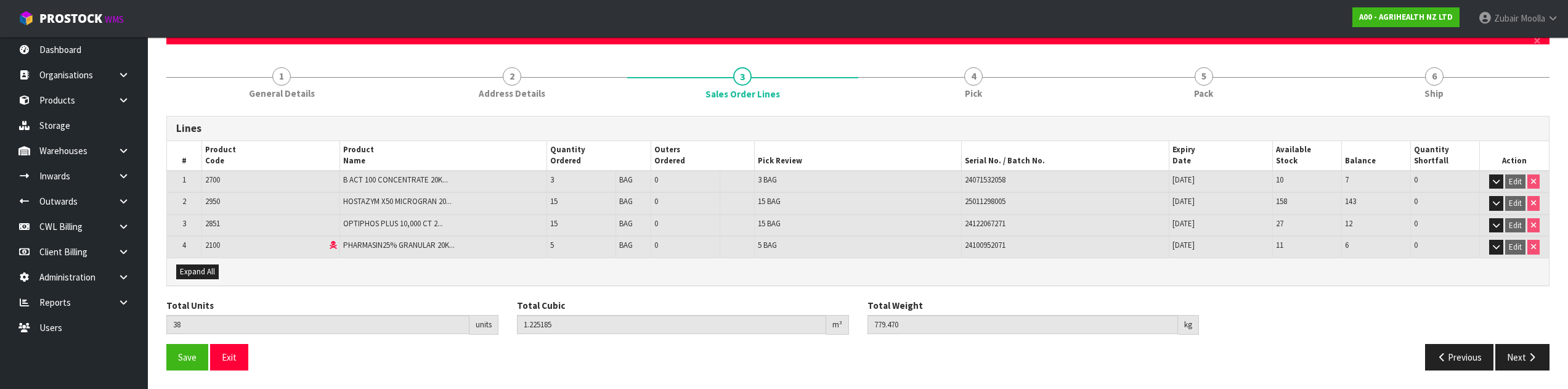
click at [917, 114] on div "Lines # Product Code Product Name Quantity Ordered Outers Ordered Pick Review S…" at bounding box center [858, 243] width 1383 height 273
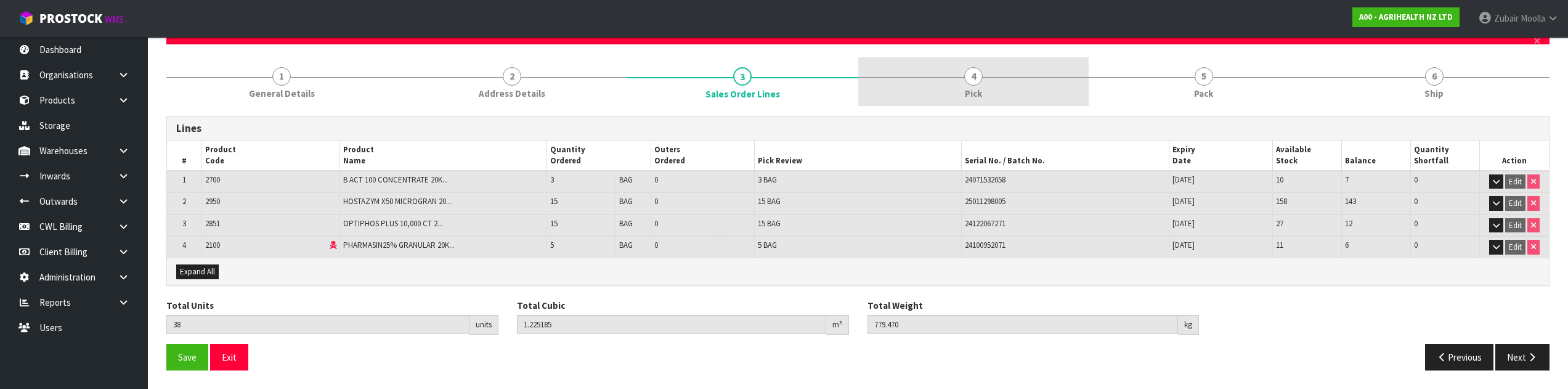
click at [940, 85] on link "4 Pick" at bounding box center [974, 82] width 231 height 49
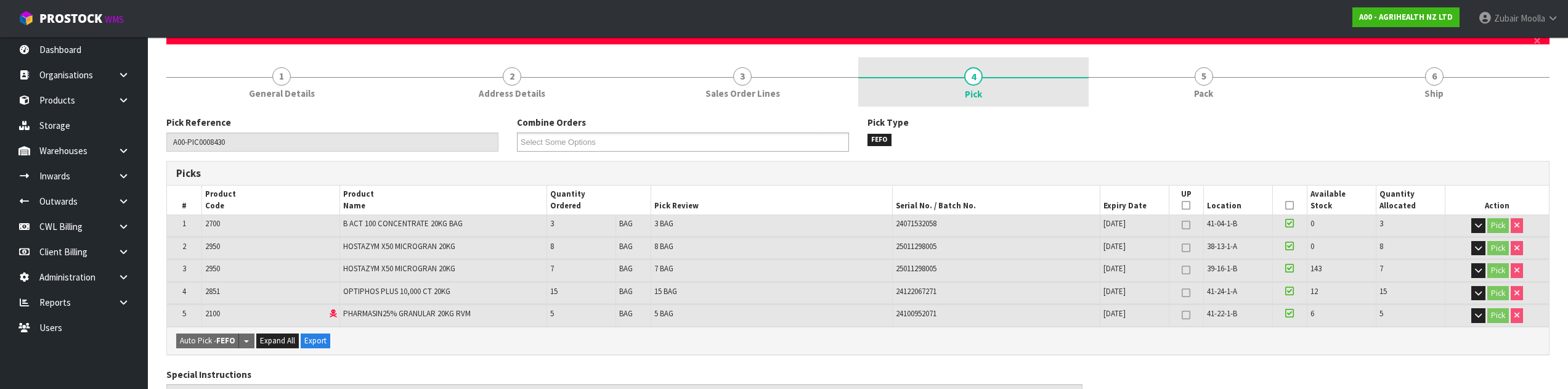
click at [979, 93] on span "Pick" at bounding box center [974, 94] width 17 height 13
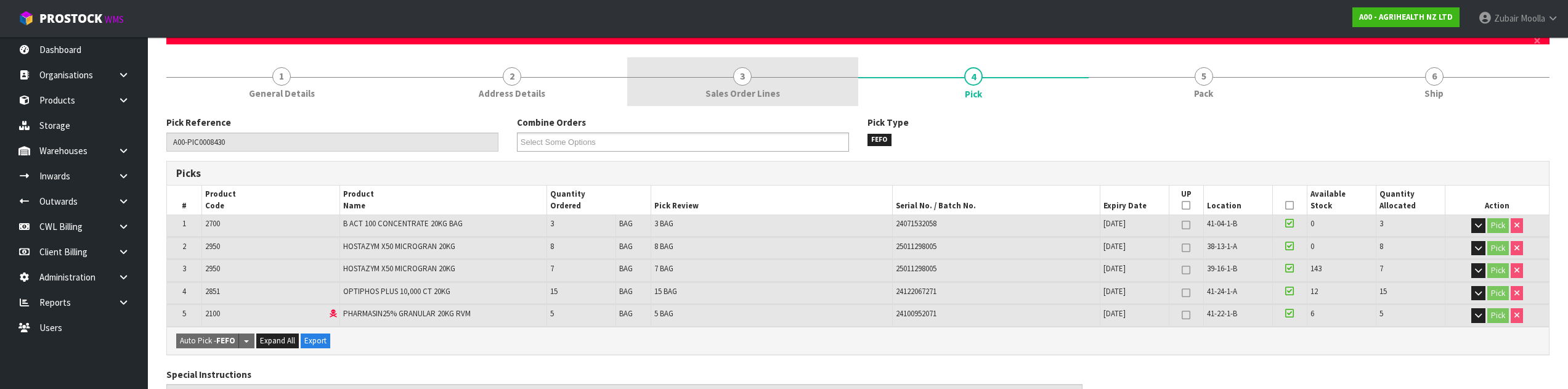
click at [782, 90] on link "3 Sales Order Lines" at bounding box center [742, 82] width 231 height 49
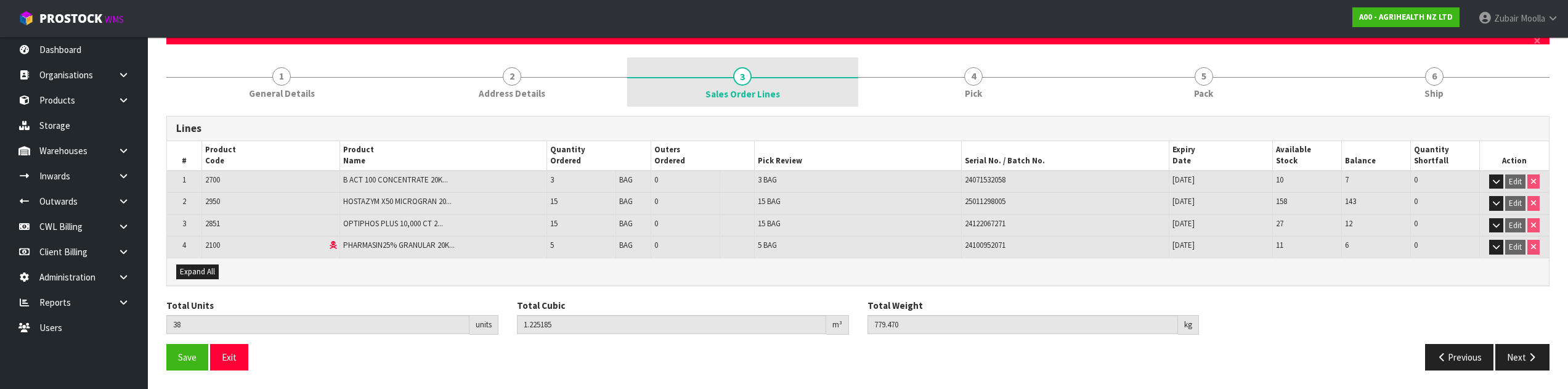
click at [757, 78] on link "3 Sales Order Lines" at bounding box center [742, 82] width 231 height 49
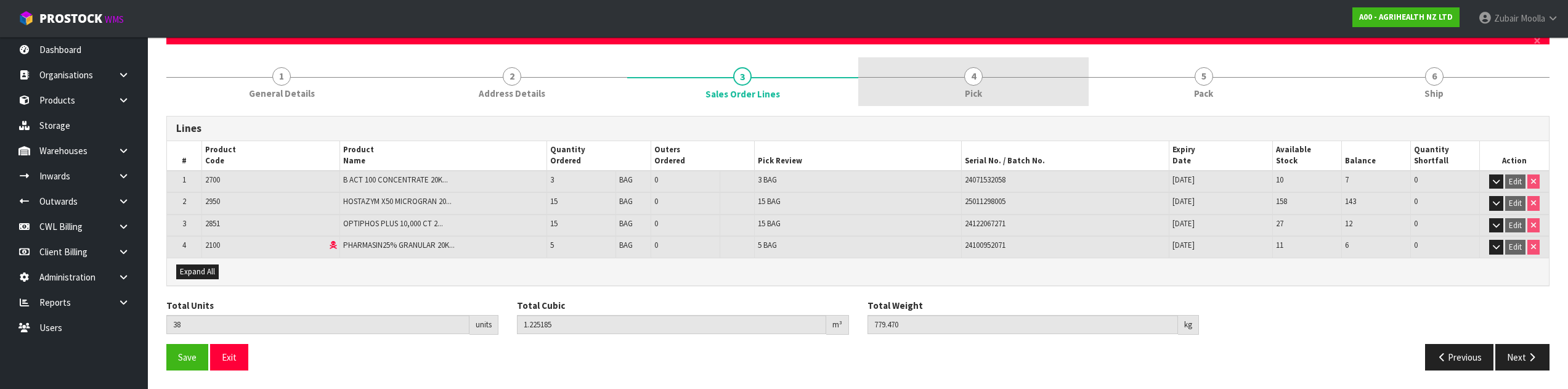
click at [977, 88] on span "Pick" at bounding box center [974, 93] width 17 height 13
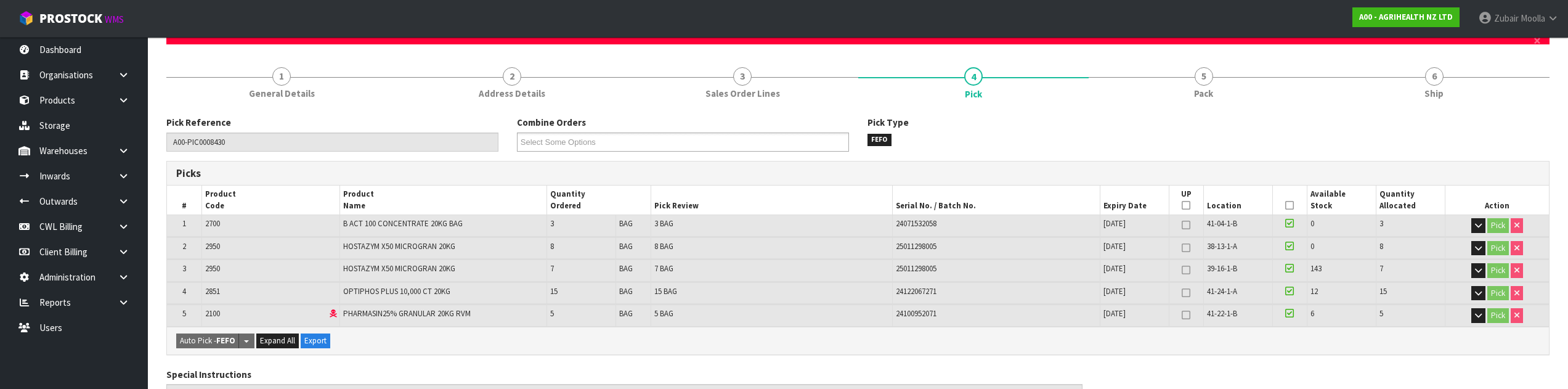
drag, startPoint x: 1122, startPoint y: 343, endPoint x: 1013, endPoint y: 306, distance: 115.1
click at [1020, 289] on table "# Product Code Product Name Quantity Ordered Pick Review Serial No. / Batch No.…" at bounding box center [858, 256] width 1382 height 141
click at [1021, 334] on div "Auto Pick - FEFO Split button! FIFO - First In First Out FEFO - First Expired F…" at bounding box center [858, 340] width 1382 height 28
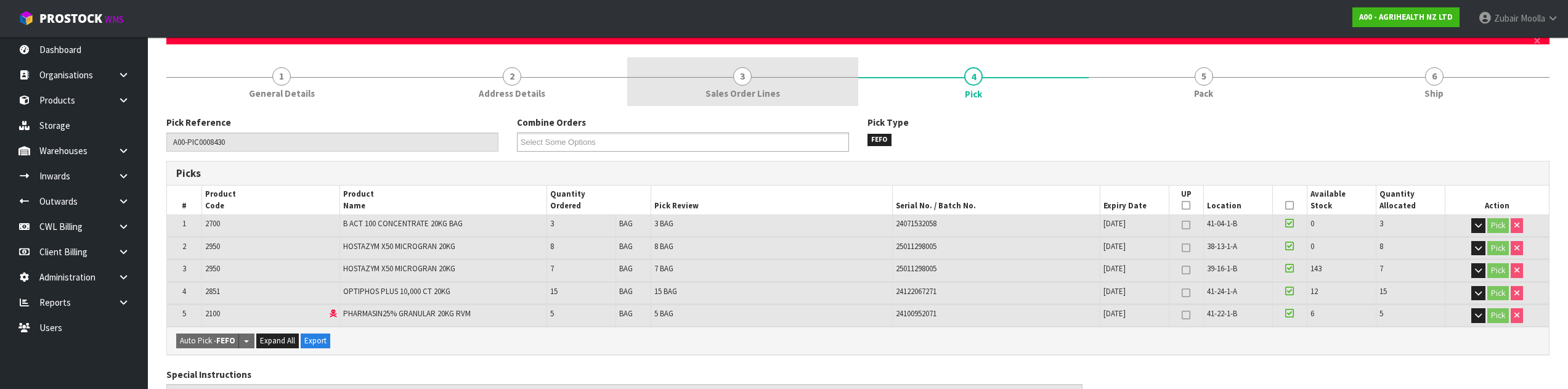
click at [799, 72] on link "3 Sales Order Lines" at bounding box center [742, 82] width 231 height 49
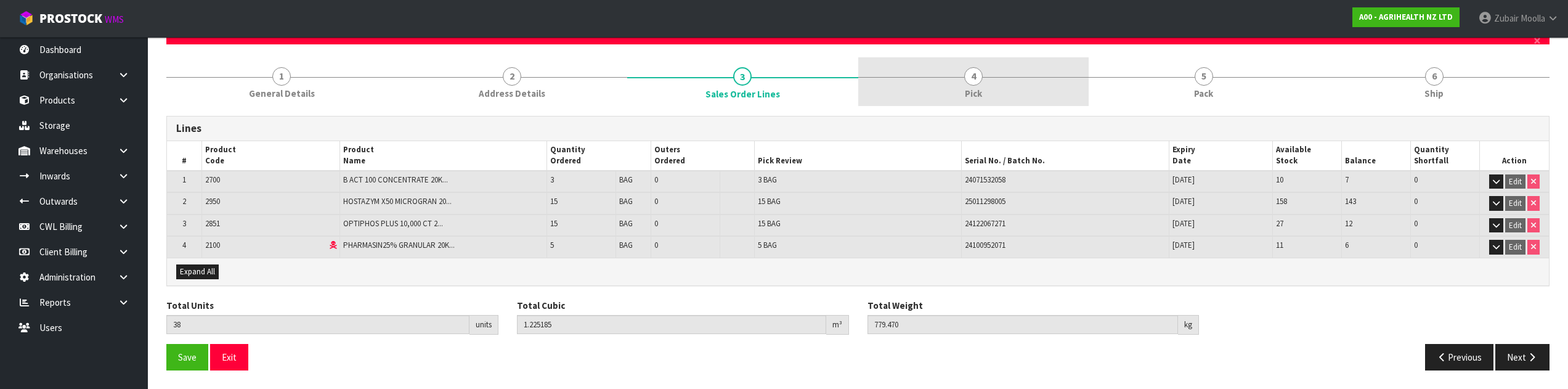
click at [1001, 82] on link "4 Pick" at bounding box center [974, 82] width 231 height 49
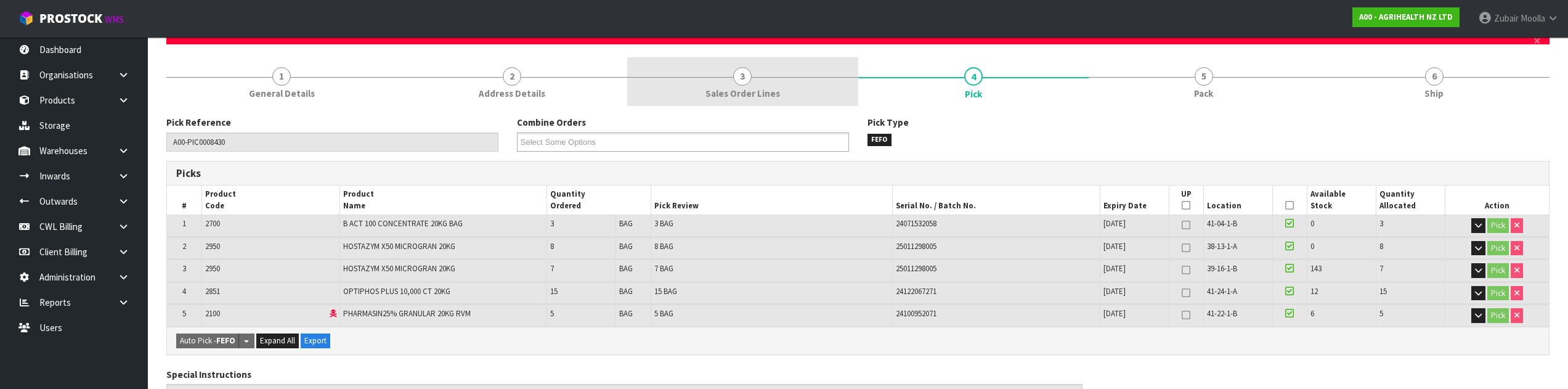
click at [766, 94] on span "Sales Order Lines" at bounding box center [743, 93] width 75 height 13
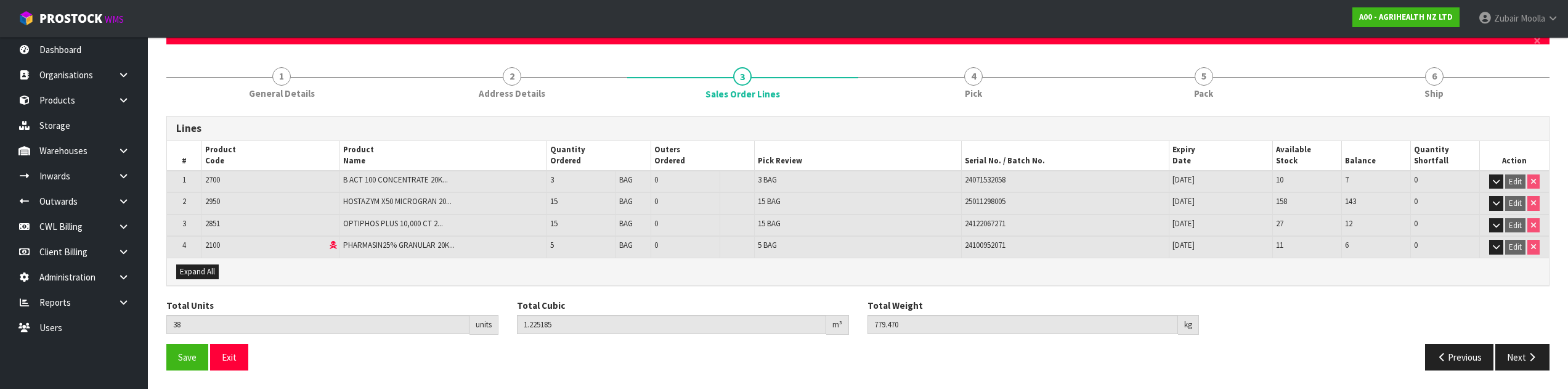
click at [971, 153] on th "Serial No. / Batch No." at bounding box center [1065, 156] width 207 height 30
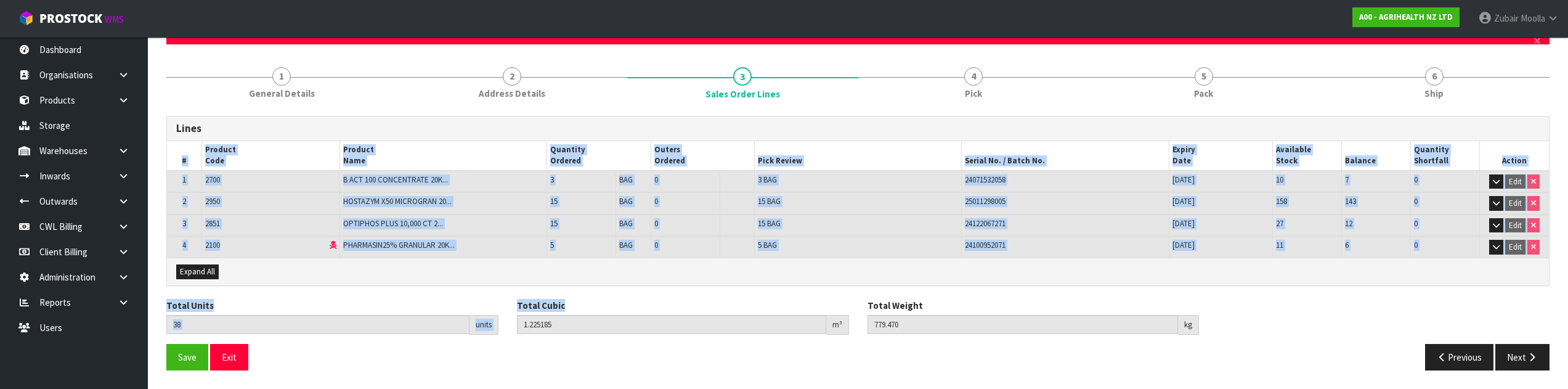
drag, startPoint x: 990, startPoint y: 287, endPoint x: 761, endPoint y: 302, distance: 229.5
click at [761, 302] on div "Lines # Product Code Product Name Quantity Ordered Outers Ordered Pick Review S…" at bounding box center [858, 248] width 1383 height 264
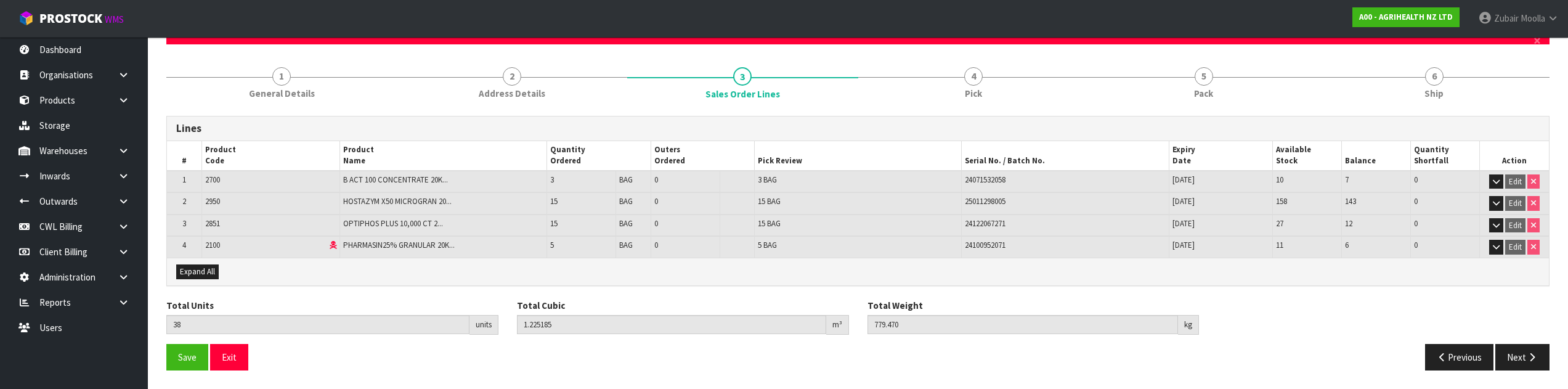
click at [761, 302] on div "Total Cubic 1.225185 m³" at bounding box center [683, 317] width 351 height 36
drag, startPoint x: 843, startPoint y: 292, endPoint x: 1336, endPoint y: 298, distance: 493.0
click at [1336, 298] on div "Lines # Product Code Product Name Quantity Ordered Outers Ordered Pick Review S…" at bounding box center [858, 248] width 1383 height 264
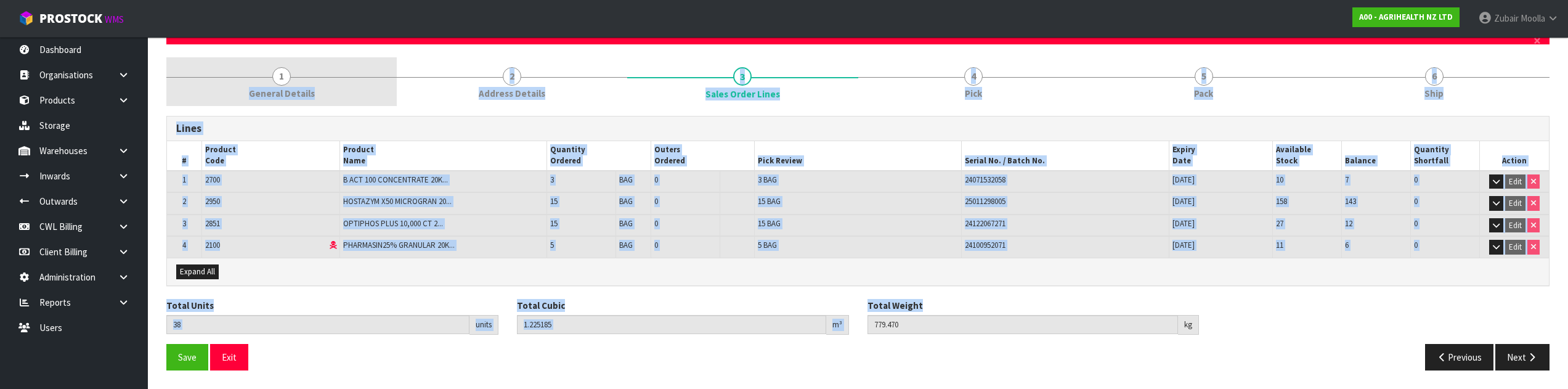
drag, startPoint x: 1336, startPoint y: 298, endPoint x: 175, endPoint y: 76, distance: 1182.0
click at [175, 76] on div "1 General Details 2 Address Details 3 Sales Order Lines 4 Pick 5 Pack 6 Ship Li…" at bounding box center [858, 218] width 1383 height 322
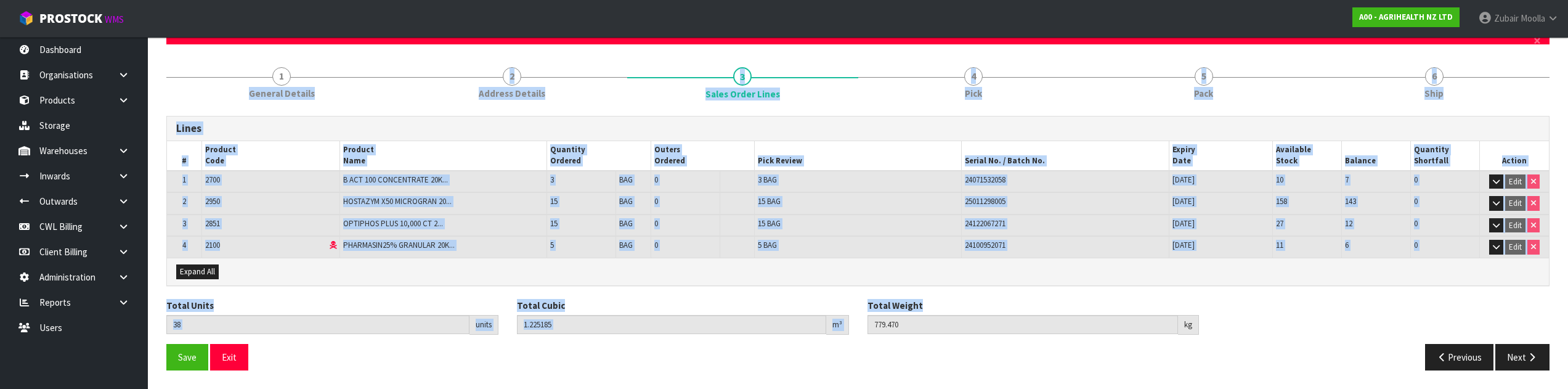
click at [642, 290] on div "Lines # Product Code Product Name Quantity Ordered Outers Ordered Pick Review S…" at bounding box center [858, 248] width 1383 height 264
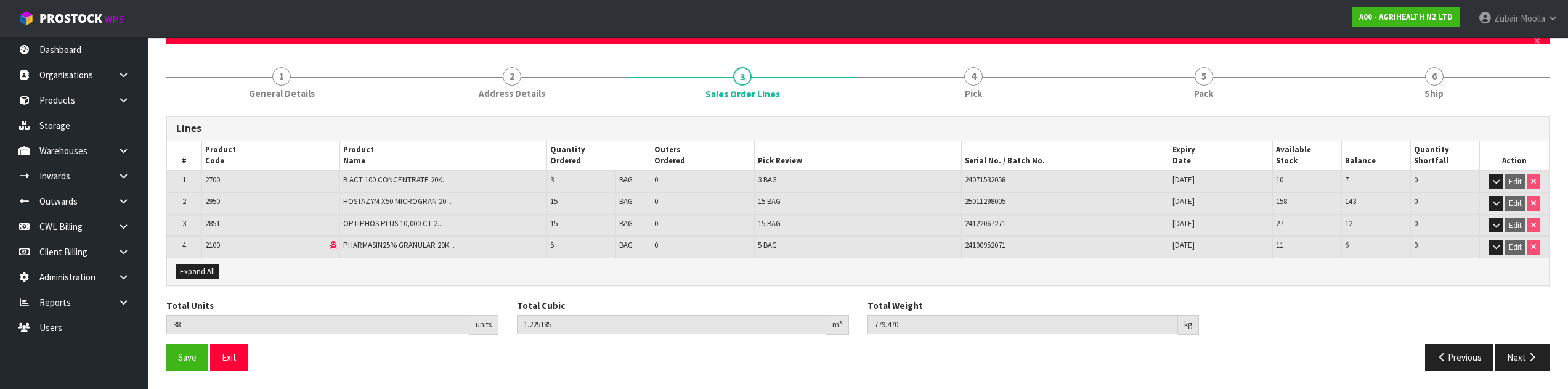
click at [1142, 130] on h3 "Lines" at bounding box center [858, 128] width 1364 height 12
click at [1055, 268] on div "Expand All" at bounding box center [858, 272] width 1382 height 28
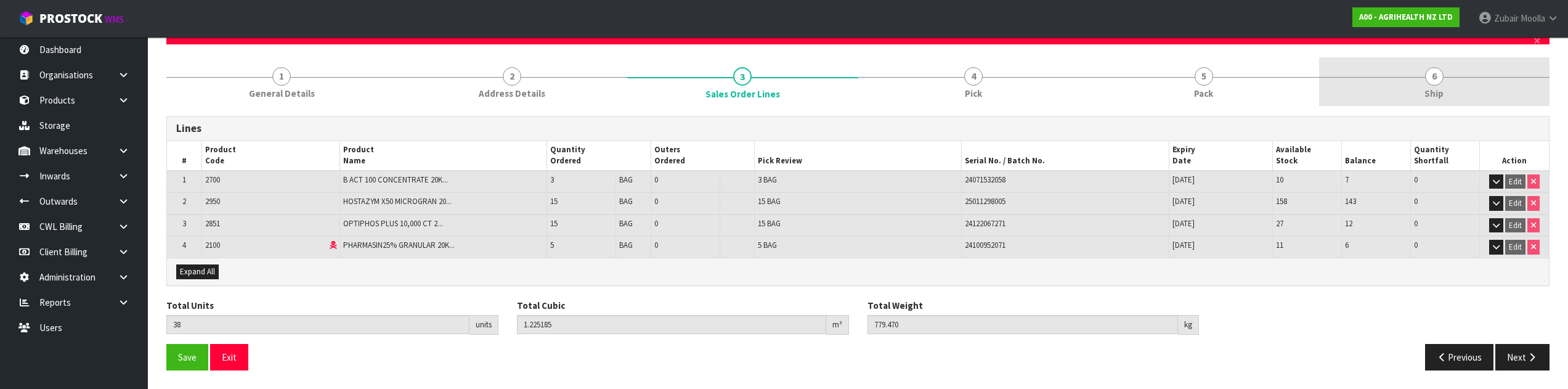
click at [1419, 89] on link "6 Ship" at bounding box center [1434, 82] width 231 height 49
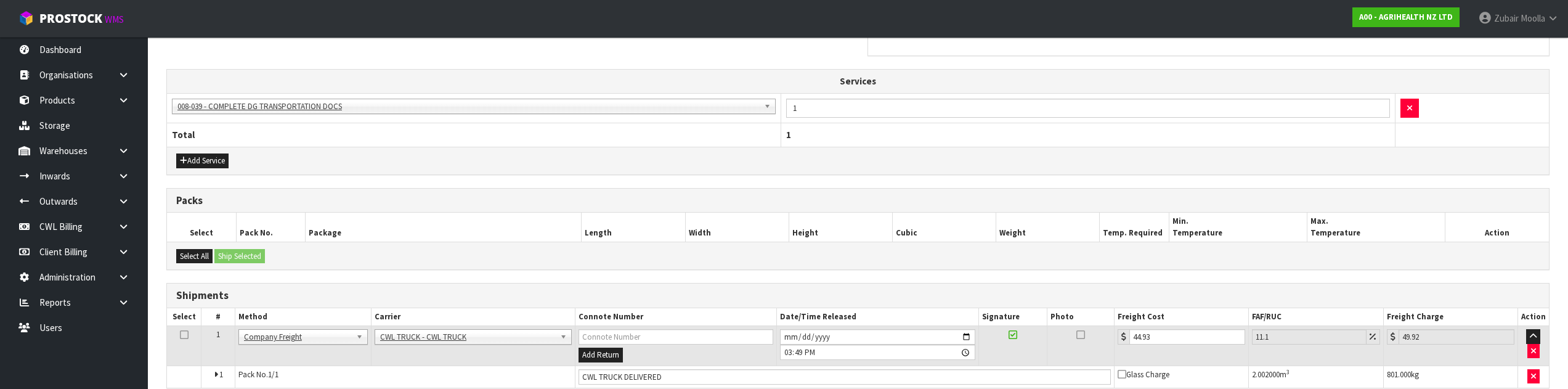
scroll to position [463, 0]
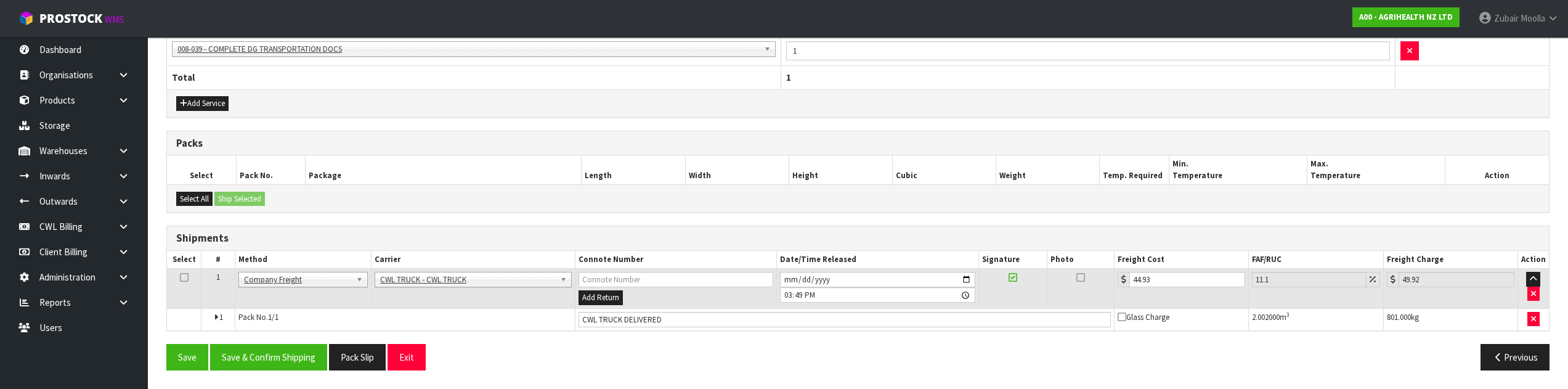
click at [1029, 98] on div "Add Service" at bounding box center [858, 103] width 1382 height 28
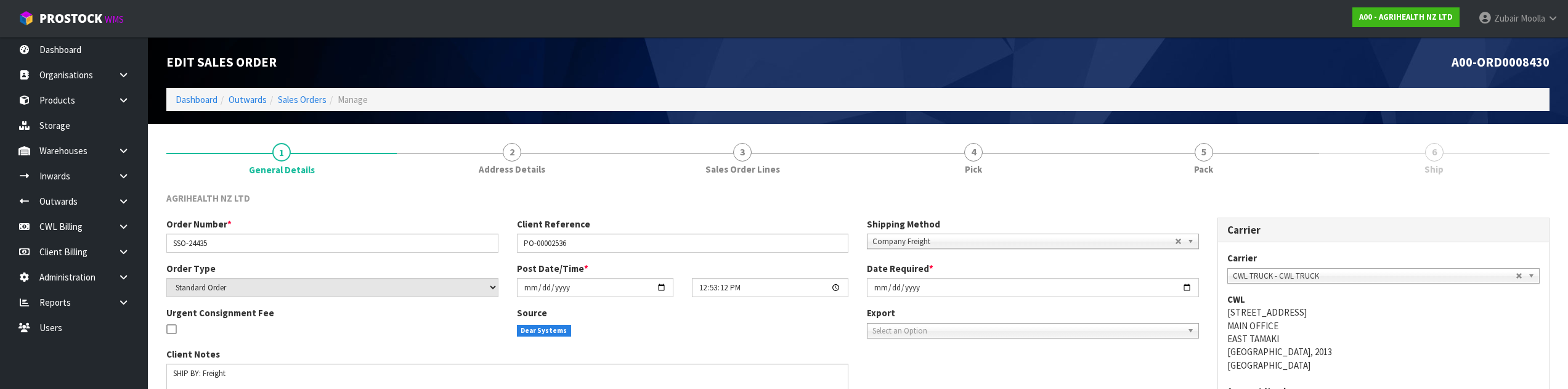
drag, startPoint x: 1328, startPoint y: 198, endPoint x: 1319, endPoint y: 198, distance: 9.0
click at [1320, 198] on div "AGRIHEALTH NZ LTD" at bounding box center [858, 205] width 1402 height 25
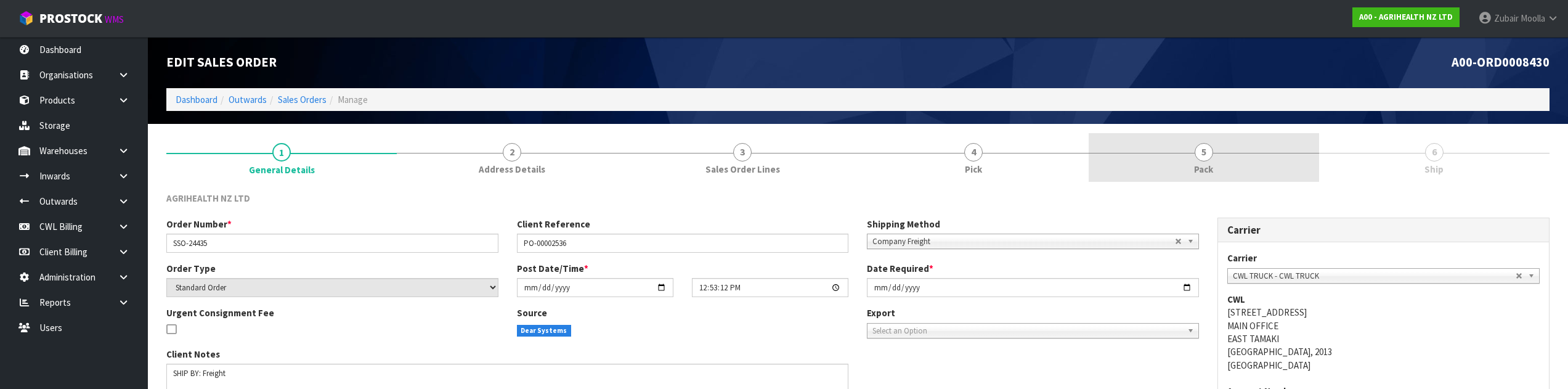
click at [1304, 168] on link "5 Pack" at bounding box center [1204, 157] width 231 height 49
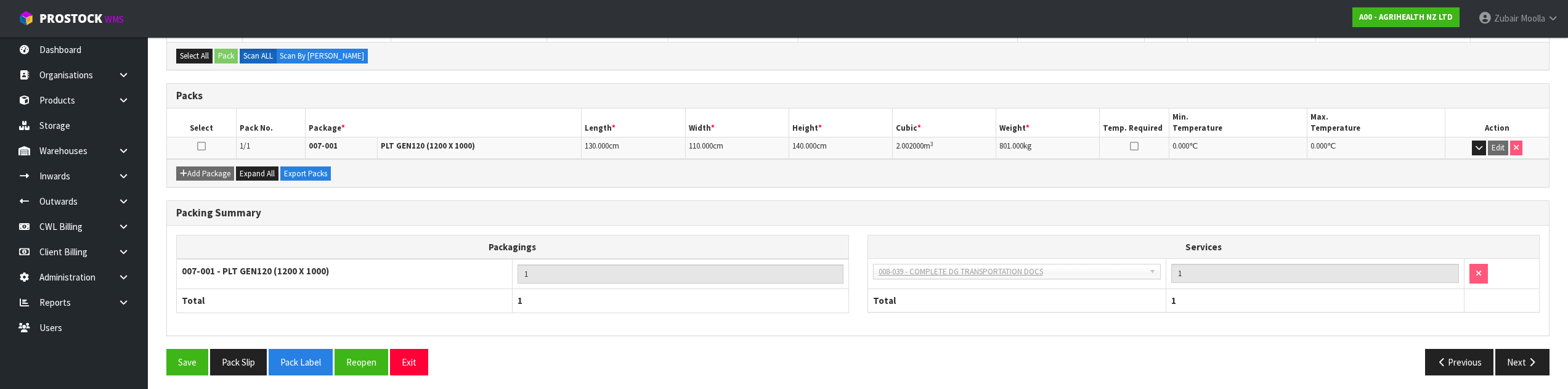
scroll to position [242, 0]
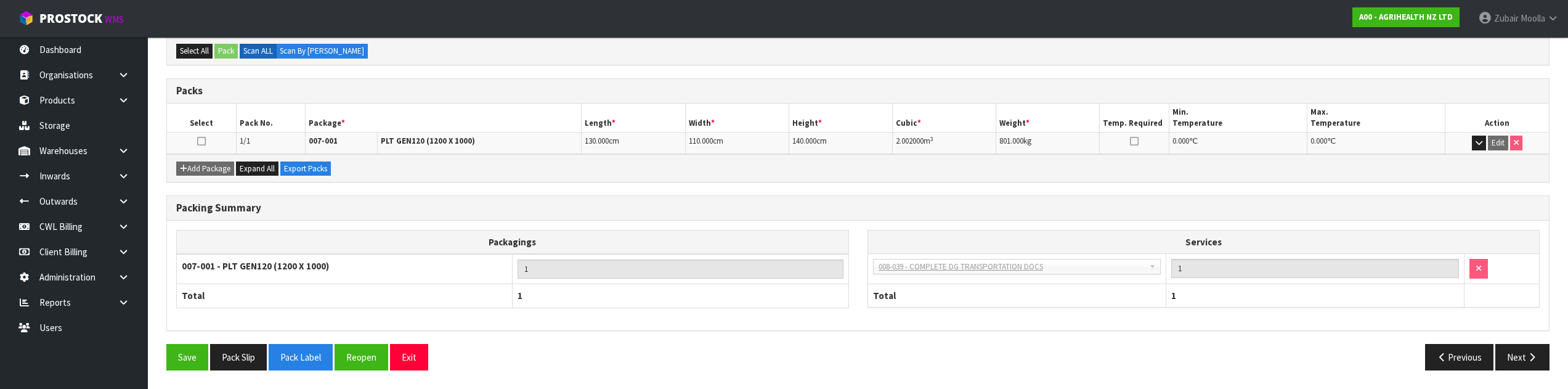
click at [1554, 367] on div "Previous Next" at bounding box center [1209, 357] width 701 height 26
click at [1542, 358] on button "Next" at bounding box center [1522, 357] width 54 height 26
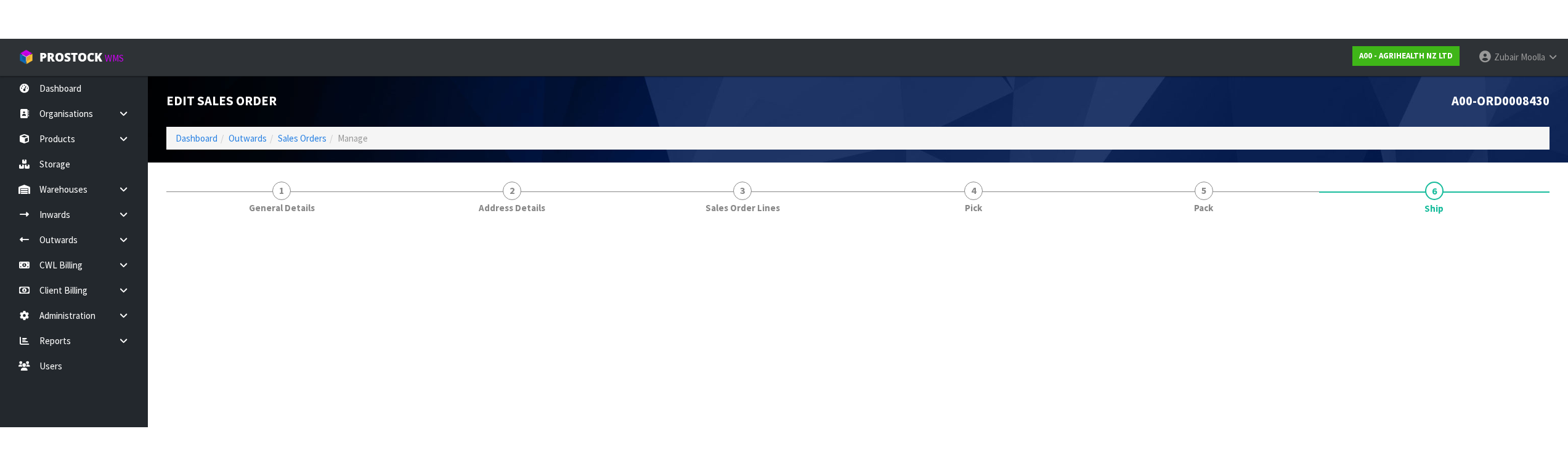
scroll to position [0, 0]
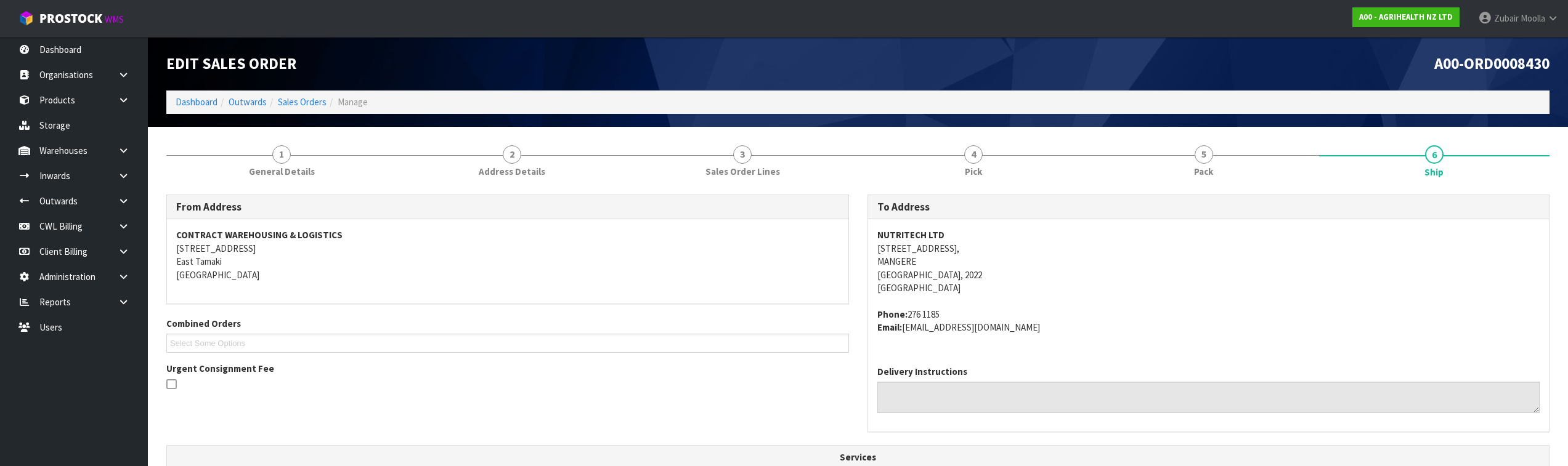
drag, startPoint x: 1160, startPoint y: 272, endPoint x: 1169, endPoint y: 276, distance: 9.8
click at [1164, 274] on address "NUTRITECH LTD 6 AINTREE AVENUE, AIRPORT OAKS, MANGERE AUCKLAND, 2022 New Zealand" at bounding box center [1208, 261] width 663 height 66
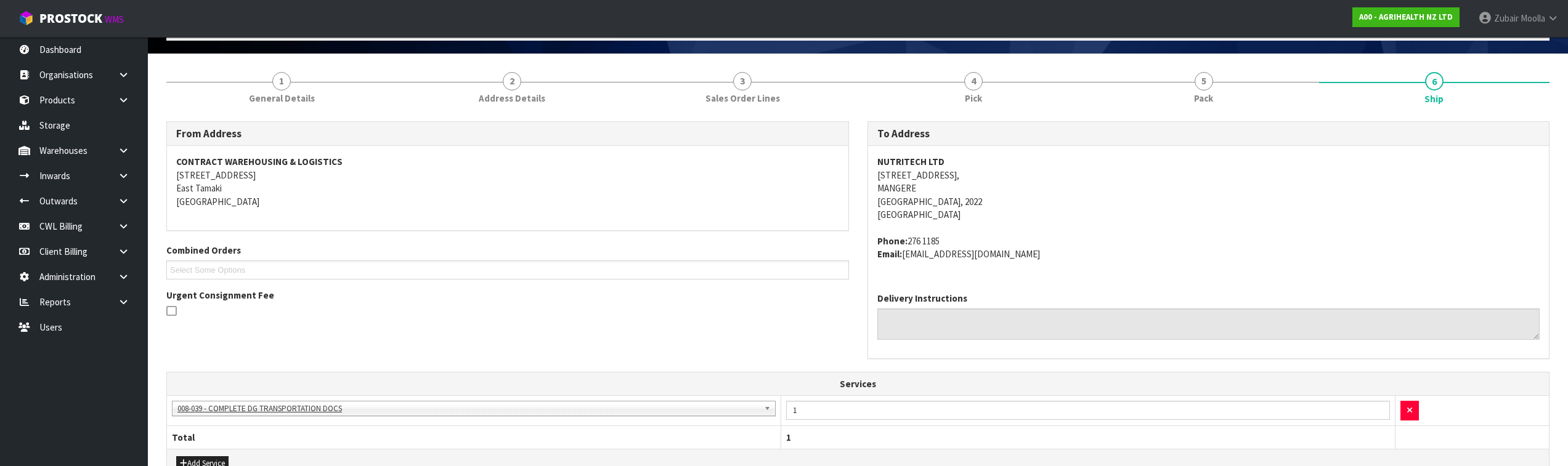
scroll to position [356, 0]
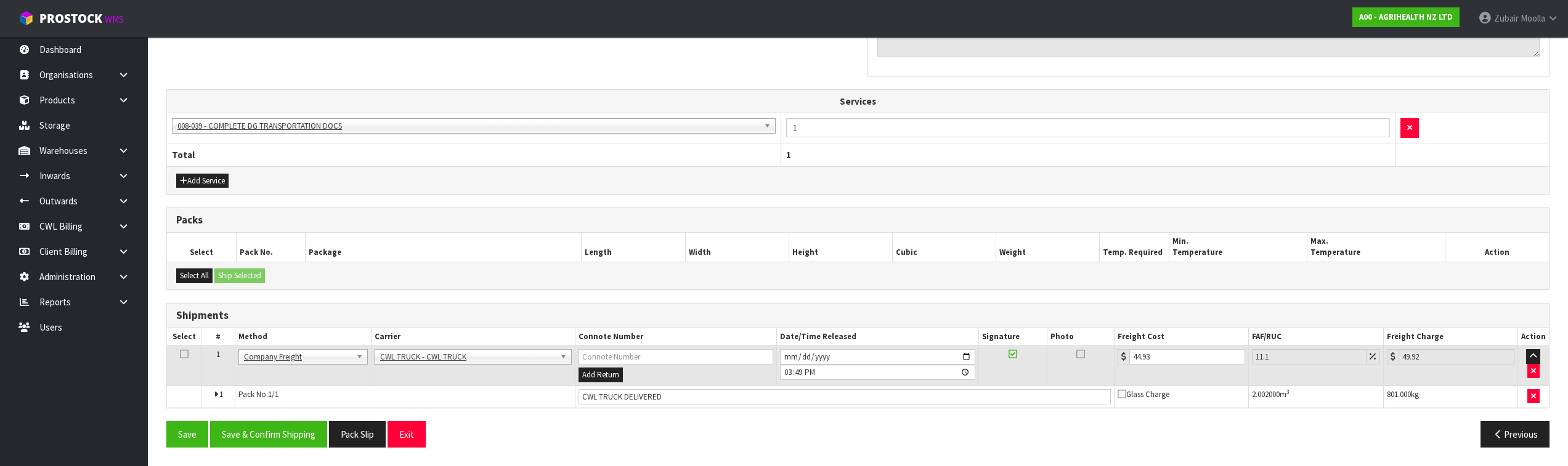
drag, startPoint x: 1183, startPoint y: 382, endPoint x: 648, endPoint y: 811, distance: 685.8
click at [300, 388] on button "Save & Confirm Shipping" at bounding box center [268, 434] width 117 height 26
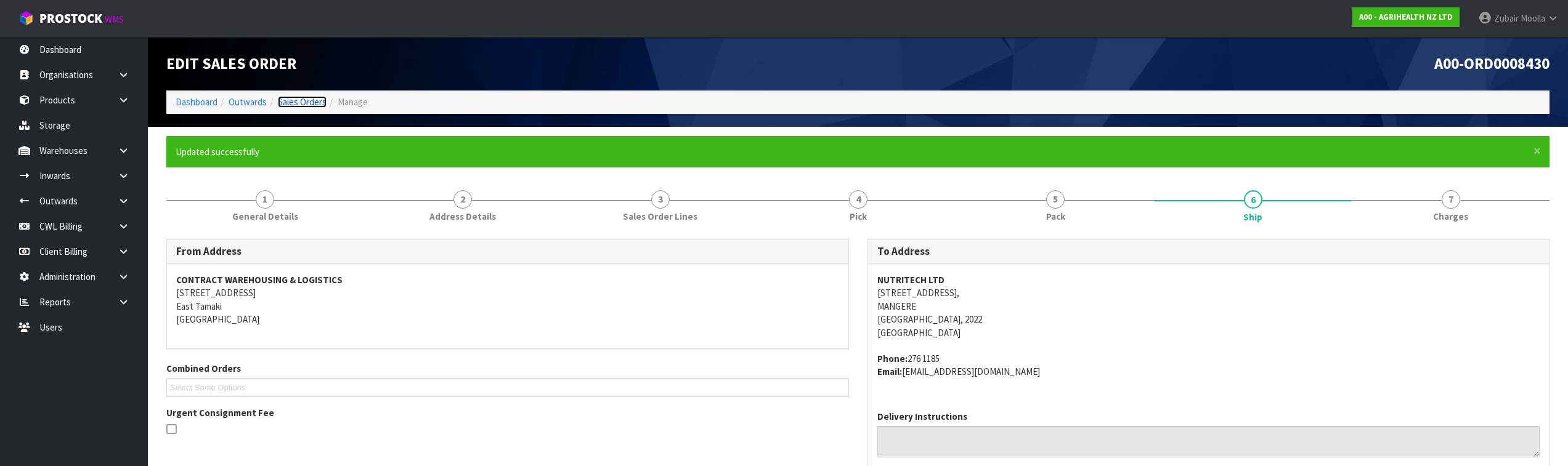
click at [285, 100] on link "Sales Orders" at bounding box center [302, 102] width 49 height 12
click at [928, 77] on div "A00-ORD0008430" at bounding box center [1209, 63] width 701 height 53
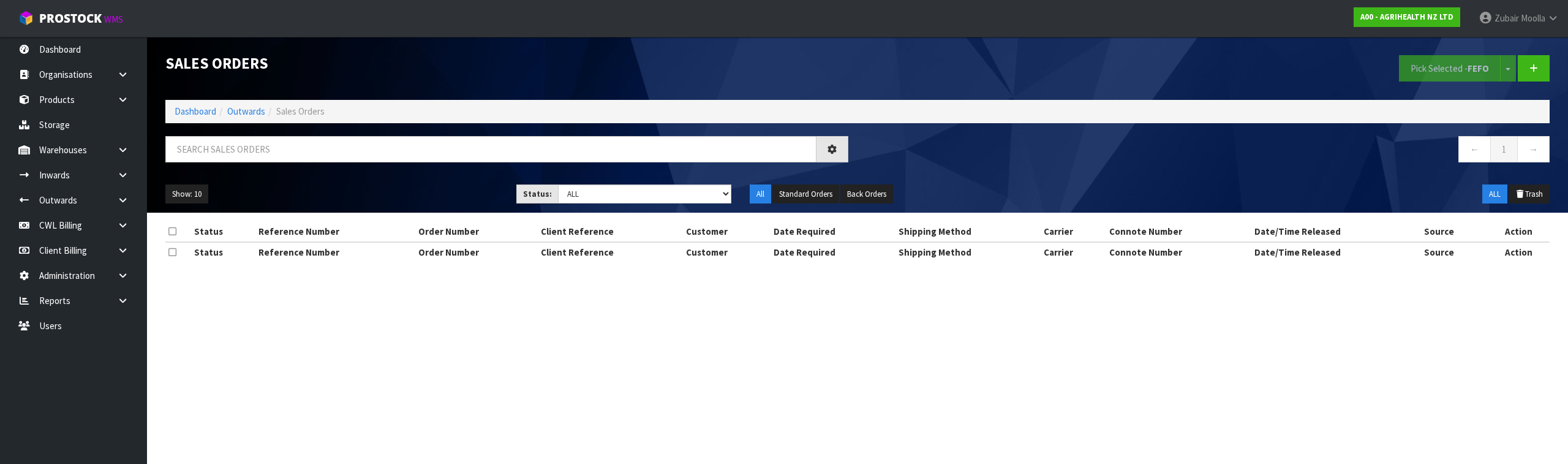
click at [867, 61] on div "Pick Selected - FEFO Split button! FIFO - First In First Out FEFO - First Expir…" at bounding box center [1208, 68] width 701 height 63
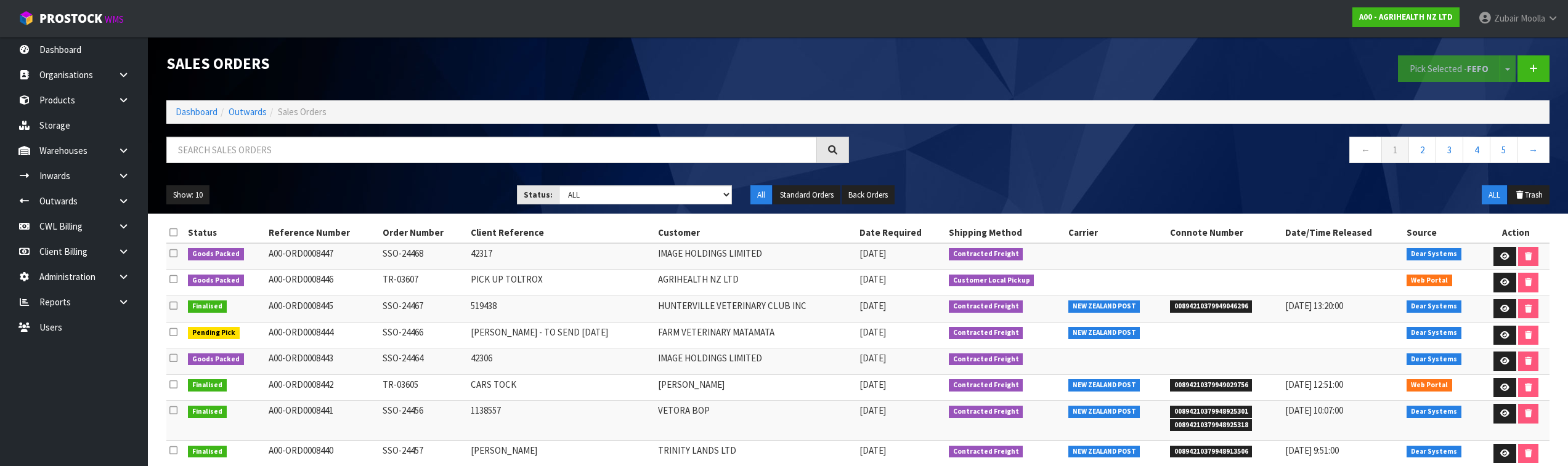
click at [415, 203] on ul "Show: 10 5 10 25 50" at bounding box center [332, 195] width 332 height 19
click at [441, 254] on td "SSO-24468" at bounding box center [423, 256] width 87 height 26
drag, startPoint x: 416, startPoint y: 222, endPoint x: 764, endPoint y: 119, distance: 362.9
drag, startPoint x: 764, startPoint y: 119, endPoint x: 100, endPoint y: 58, distance: 666.8
click at [101, 59] on link "Dashboard" at bounding box center [73, 49] width 148 height 25
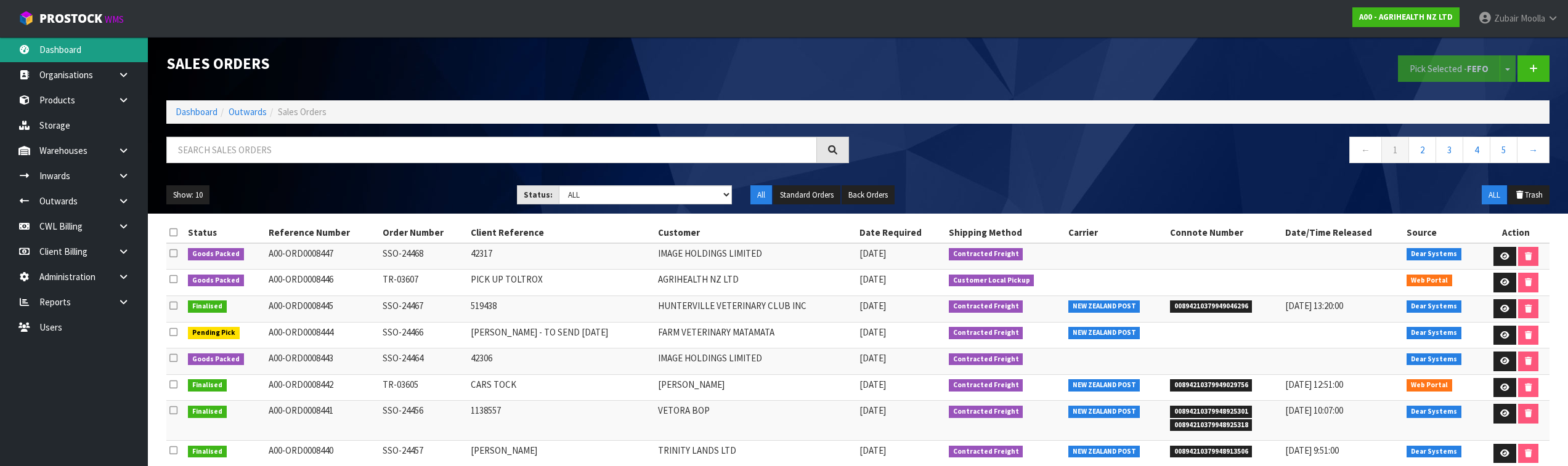
click at [100, 58] on link "Dashboard" at bounding box center [73, 49] width 148 height 25
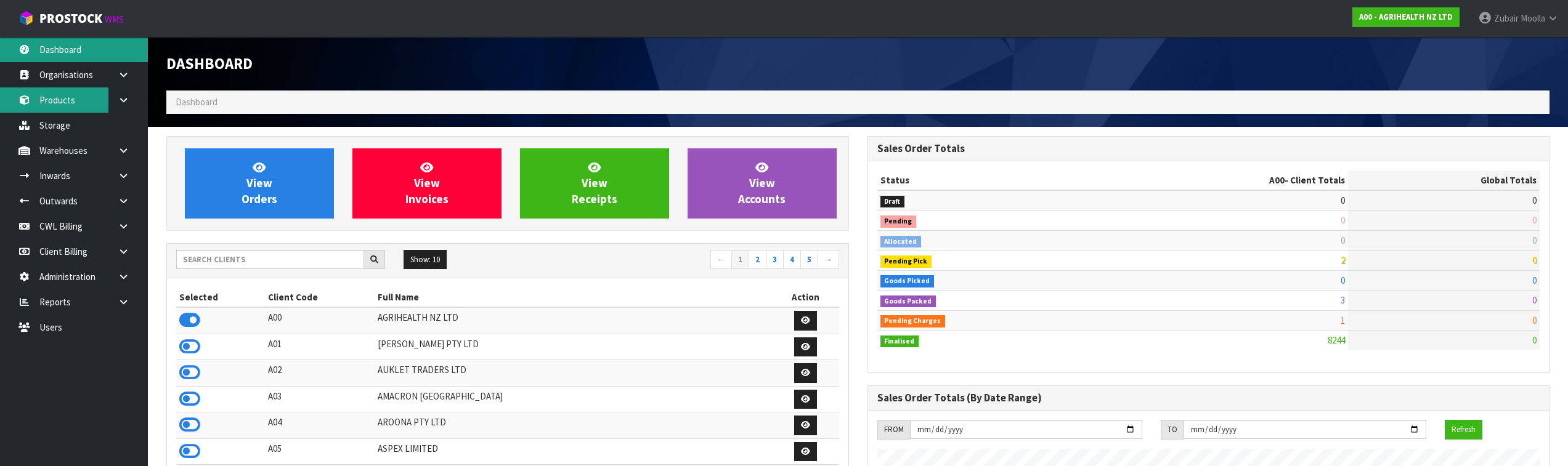
scroll to position [933, 701]
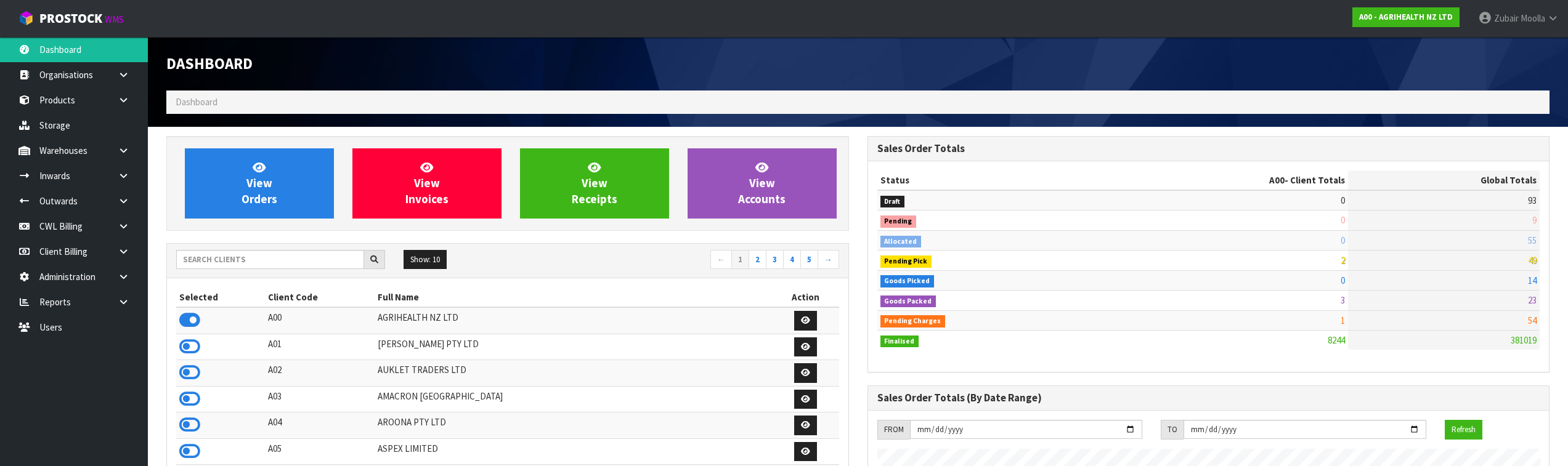
click at [974, 71] on div "Dashboard" at bounding box center [858, 63] width 1402 height 53
